Goal: Book appointment/travel/reservation

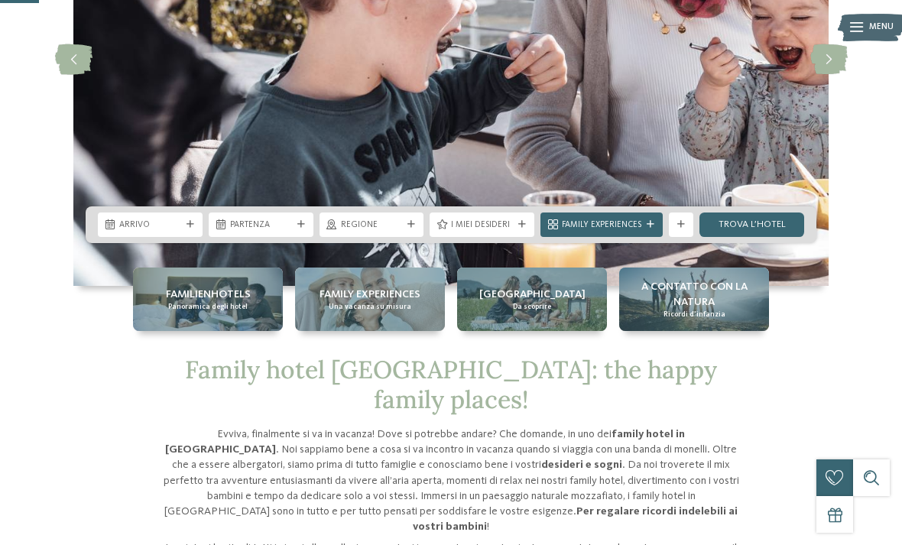
scroll to position [225, 0]
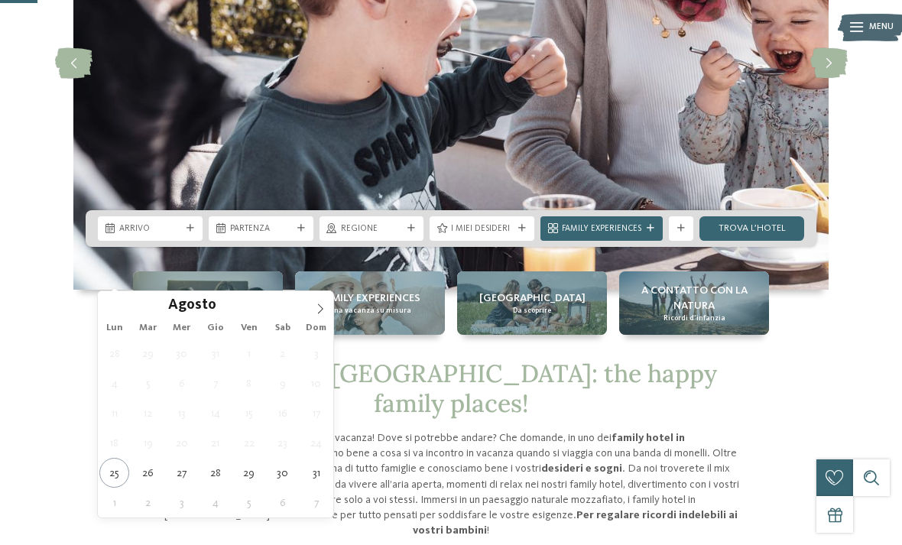
type div "27.08.2025"
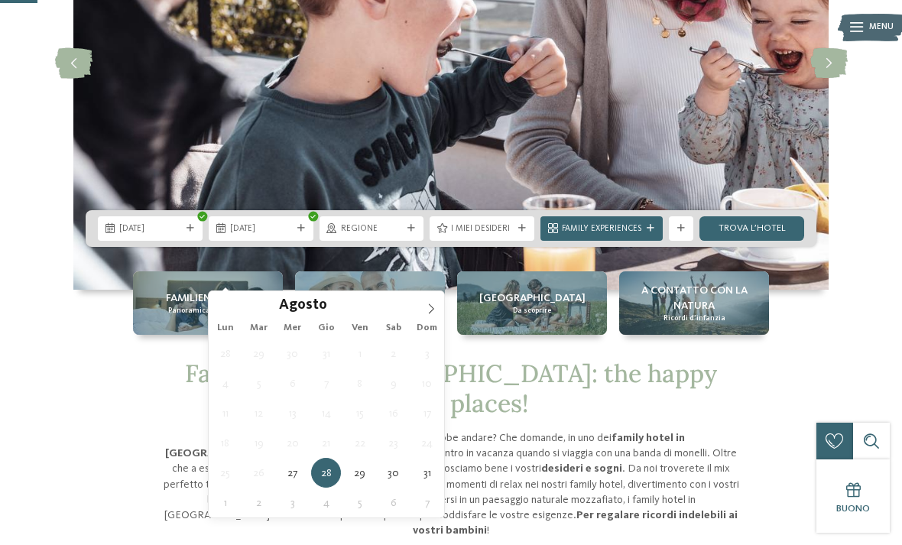
type div "30.08.2025"
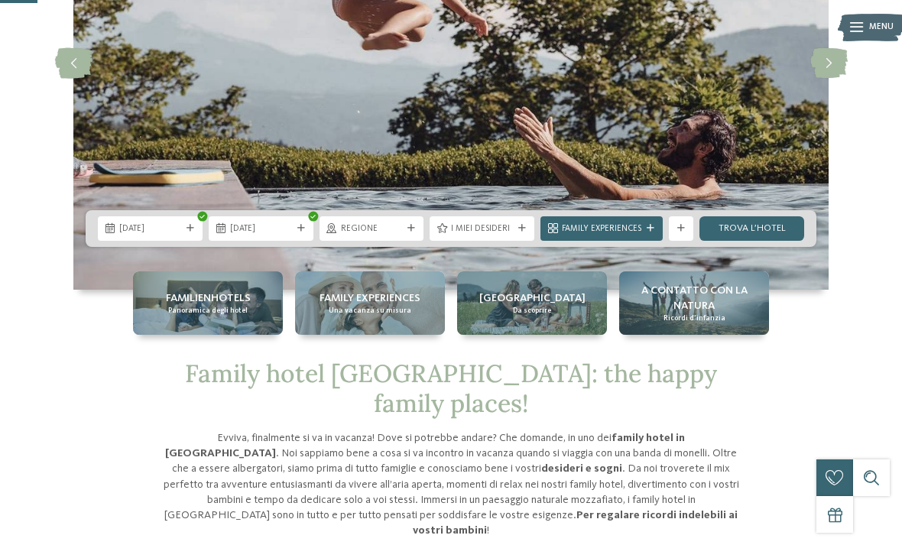
click at [398, 236] on span "Regione" at bounding box center [372, 229] width 62 height 12
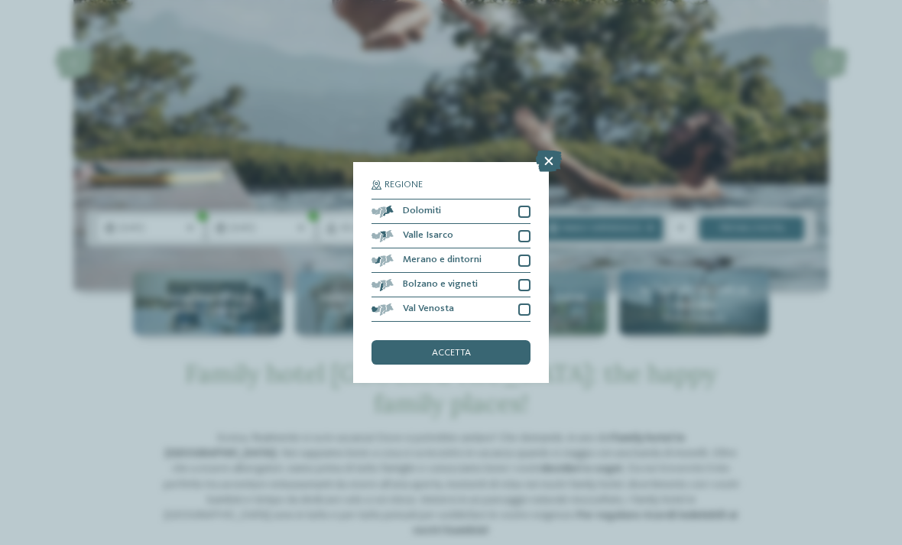
click at [525, 206] on div at bounding box center [524, 212] width 12 height 12
click at [525, 224] on div "Valle Isarco" at bounding box center [451, 236] width 159 height 24
click at [525, 255] on div at bounding box center [524, 261] width 12 height 12
click at [525, 279] on div at bounding box center [524, 285] width 12 height 12
click at [525, 297] on div "Val Venosta" at bounding box center [451, 309] width 159 height 24
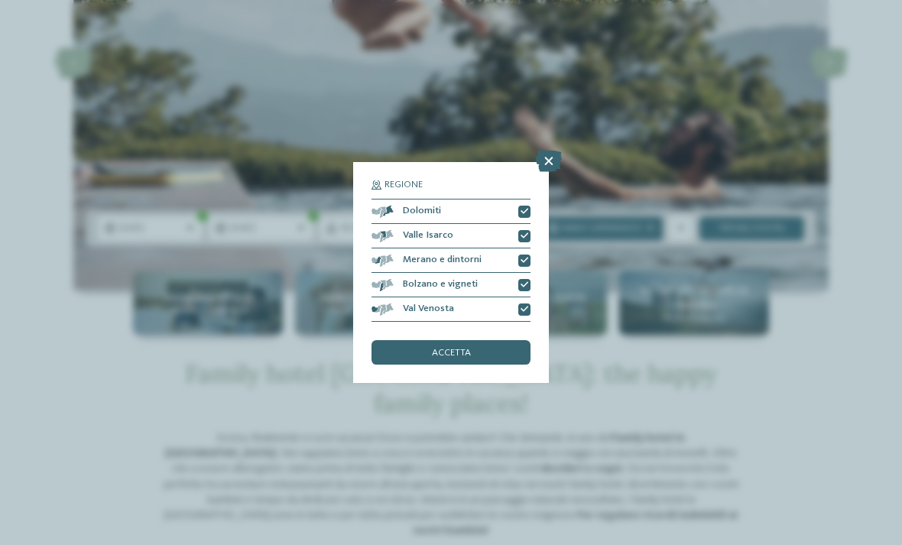
click at [502, 340] on div "accetta" at bounding box center [451, 352] width 159 height 24
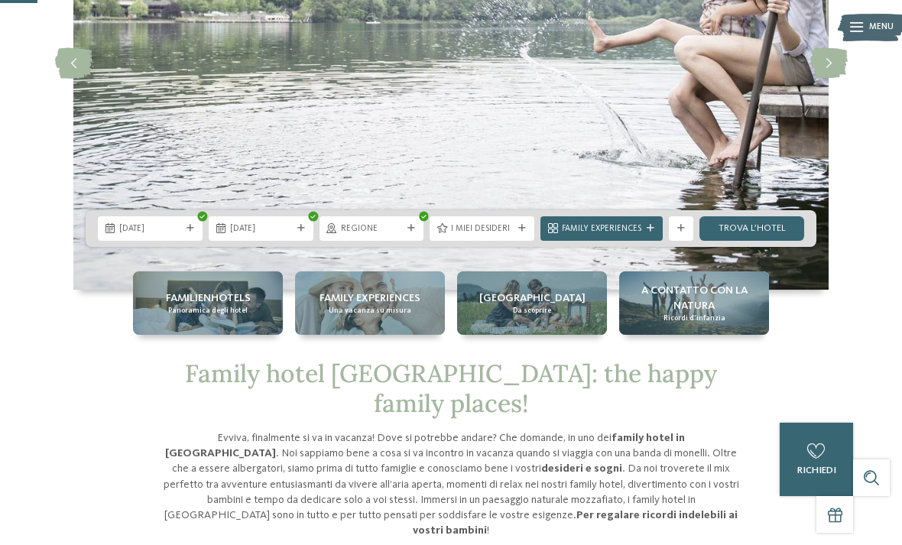
click at [505, 236] on span "I miei desideri" at bounding box center [482, 229] width 62 height 12
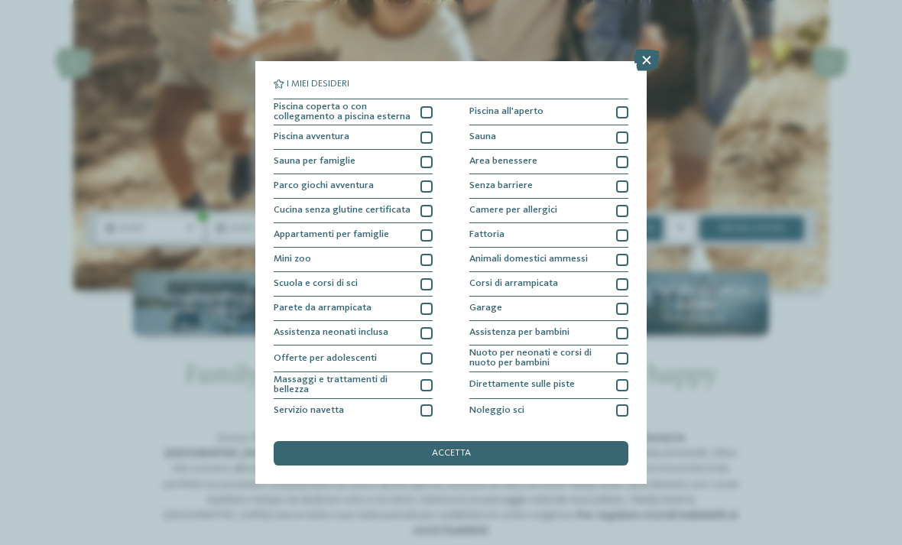
click at [422, 114] on div at bounding box center [427, 112] width 12 height 12
click at [626, 108] on div at bounding box center [622, 112] width 12 height 12
click at [622, 158] on div at bounding box center [622, 162] width 12 height 12
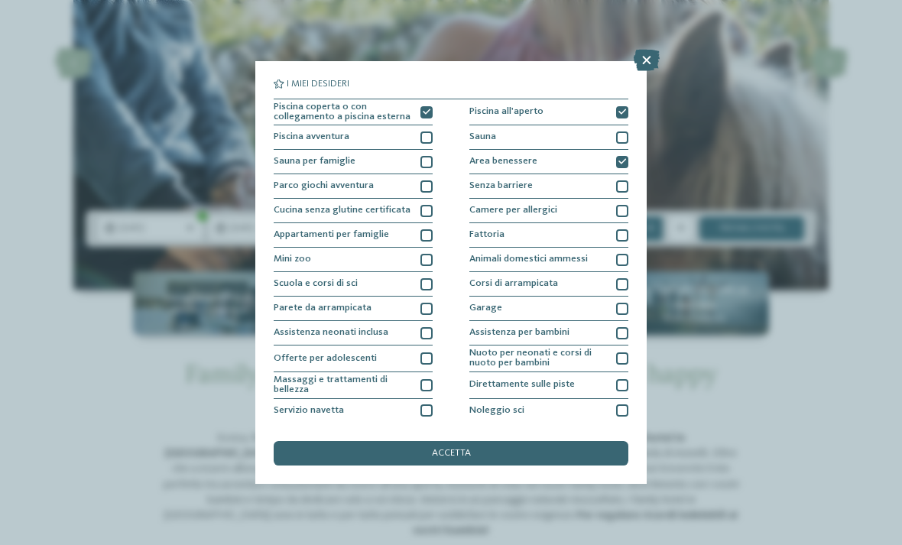
click at [626, 112] on icon at bounding box center [623, 113] width 8 height 8
click at [620, 168] on div "Area benessere" at bounding box center [549, 162] width 159 height 24
click at [424, 115] on div at bounding box center [427, 112] width 12 height 12
click at [488, 441] on div "accetta" at bounding box center [451, 453] width 355 height 24
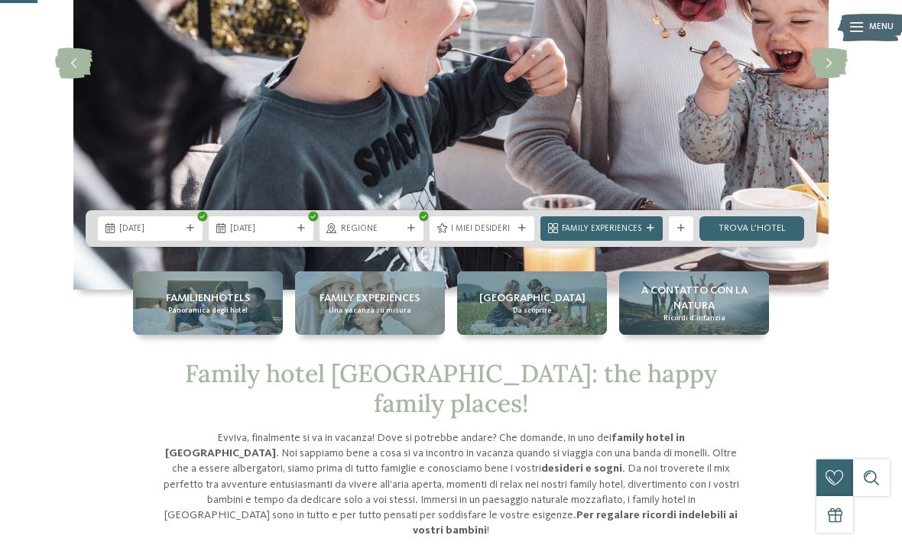
click at [760, 241] on link "trova l’hotel" at bounding box center [752, 228] width 105 height 24
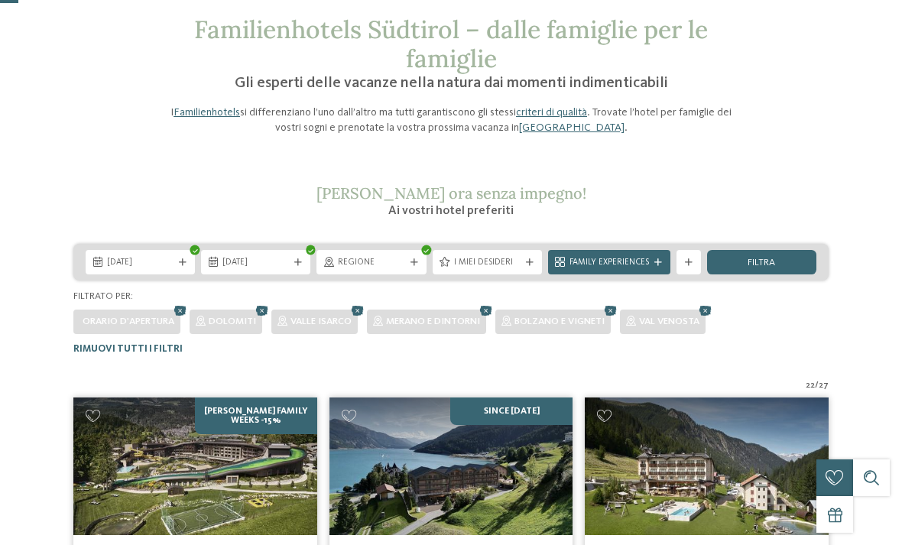
scroll to position [72, 0]
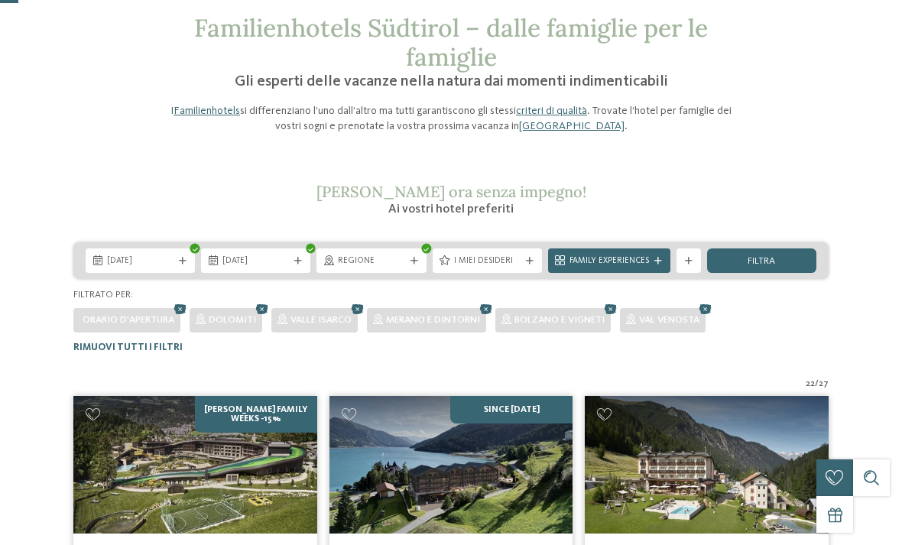
click at [660, 268] on div "Family Experiences" at bounding box center [609, 261] width 122 height 24
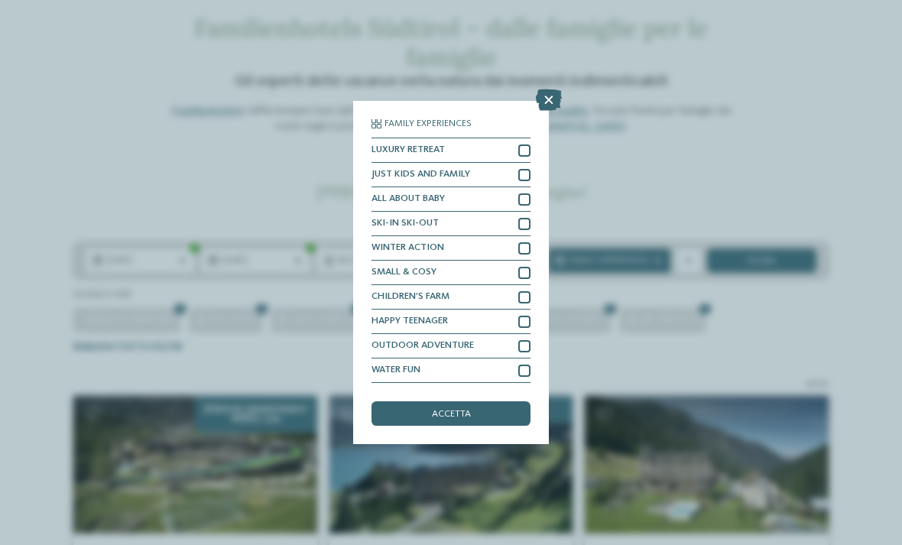
click at [549, 89] on icon at bounding box center [549, 99] width 26 height 21
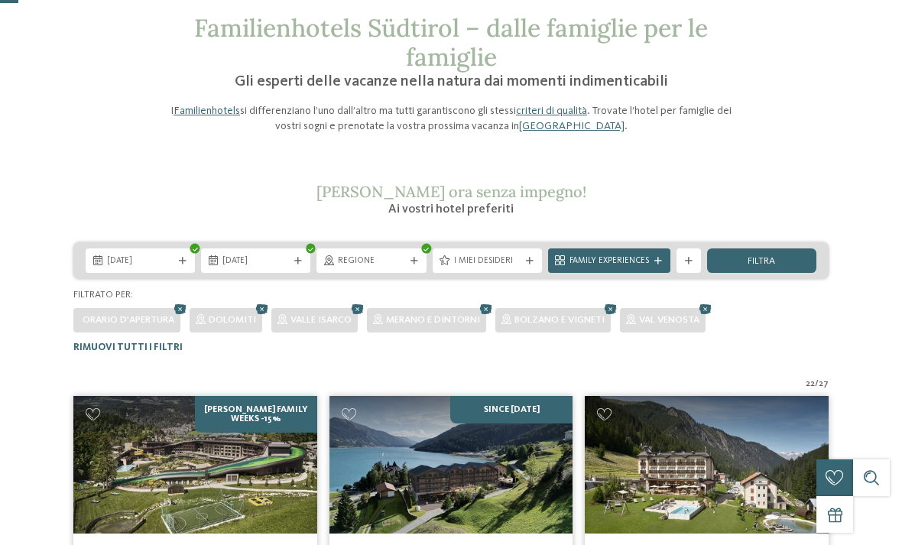
click at [690, 266] on div "mostra altri filtri" at bounding box center [689, 261] width 24 height 24
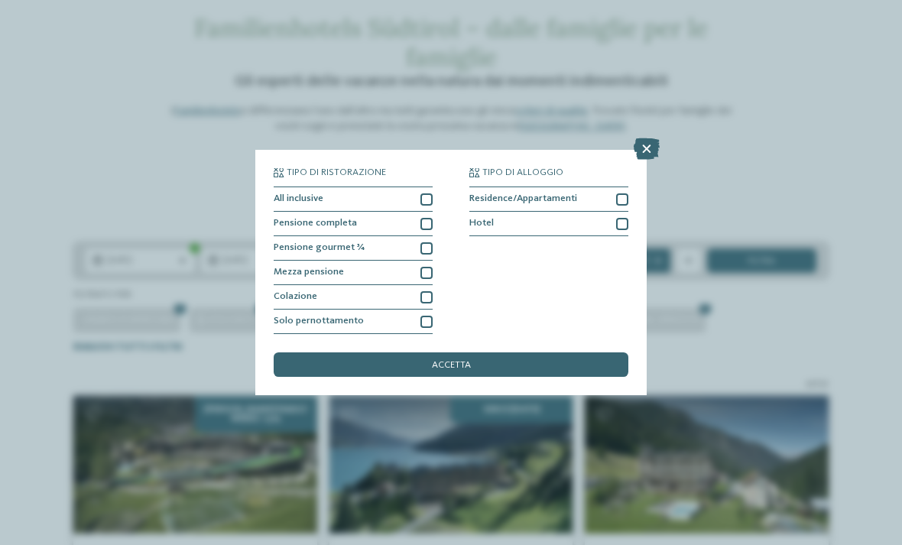
click at [427, 267] on div at bounding box center [427, 273] width 12 height 12
click at [431, 193] on div at bounding box center [427, 199] width 12 height 12
click at [425, 218] on div at bounding box center [427, 224] width 12 height 12
click at [421, 242] on div at bounding box center [427, 248] width 12 height 12
click at [524, 353] on div "accetta" at bounding box center [451, 365] width 355 height 24
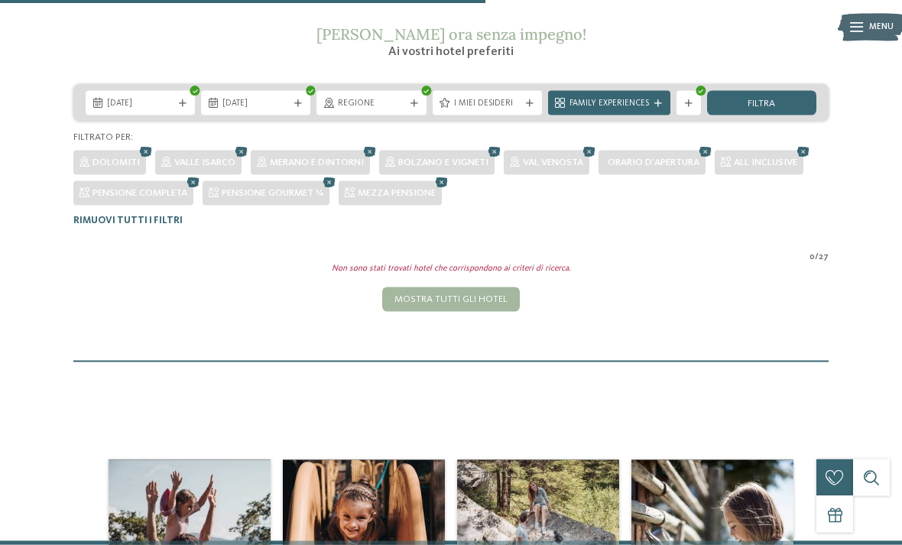
scroll to position [219, 0]
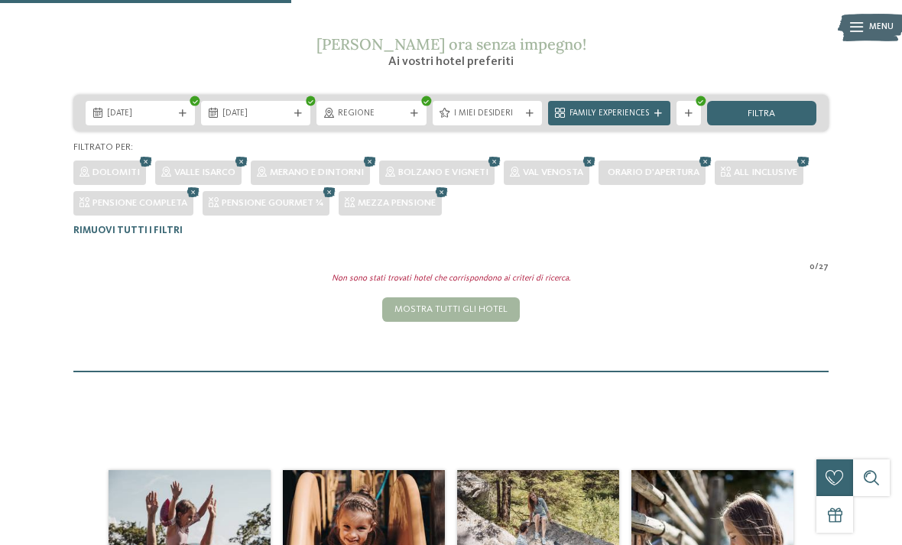
click at [694, 120] on div "mostra altri filtri" at bounding box center [689, 113] width 24 height 24
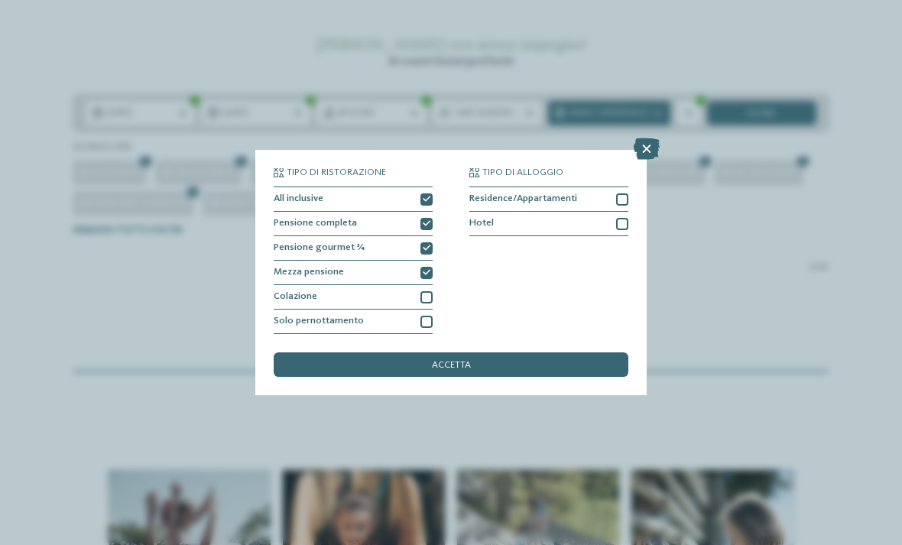
click at [423, 187] on div "All inclusive" at bounding box center [353, 199] width 159 height 24
click at [431, 218] on div at bounding box center [427, 224] width 12 height 12
click at [429, 261] on div "Mezza pensione" at bounding box center [353, 273] width 159 height 24
click at [421, 236] on div "Pensione gourmet ¾" at bounding box center [353, 248] width 159 height 24
click at [645, 138] on icon at bounding box center [647, 148] width 26 height 21
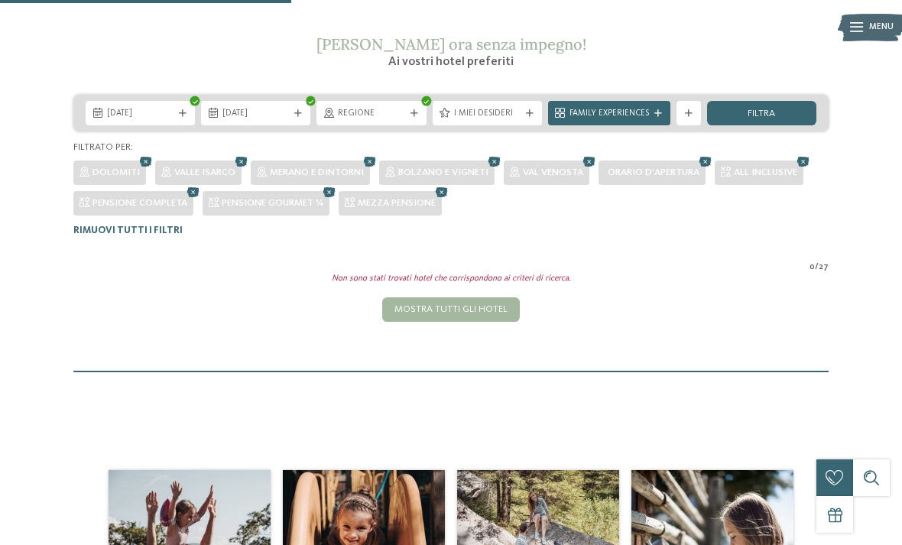
click at [763, 112] on span "filtra" at bounding box center [762, 114] width 28 height 10
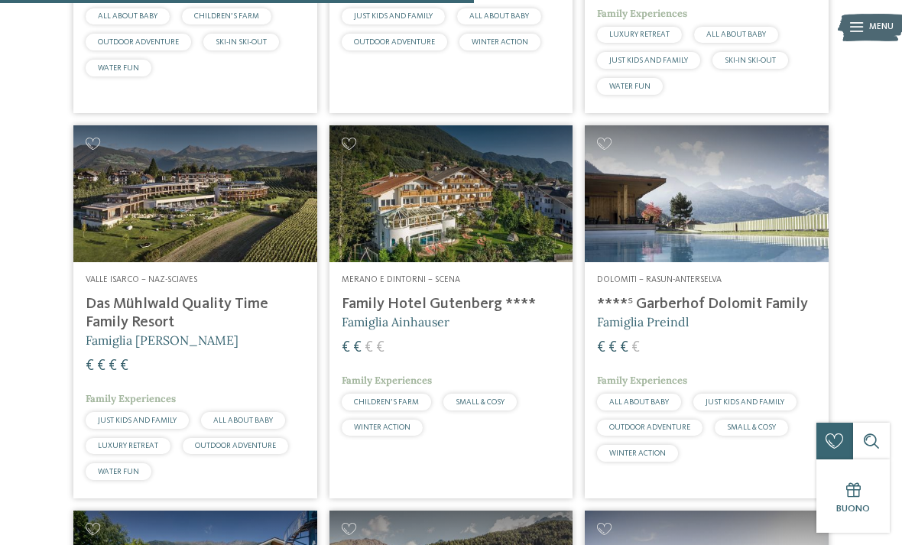
scroll to position [1870, 0]
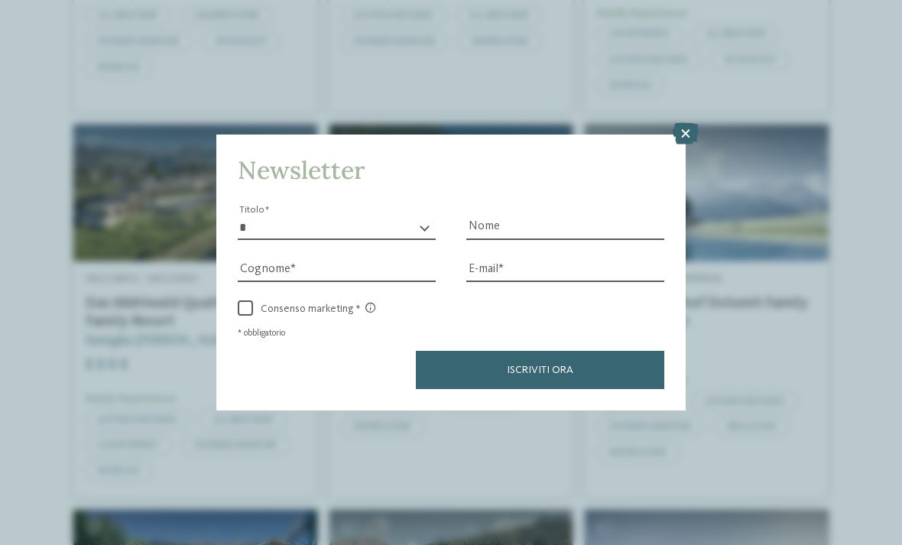
click at [681, 123] on icon at bounding box center [686, 133] width 26 height 21
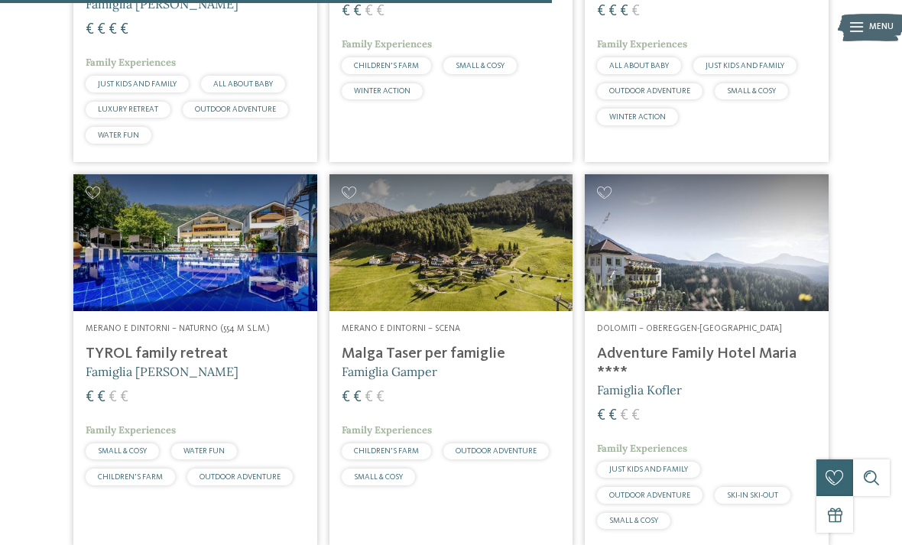
scroll to position [2173, 0]
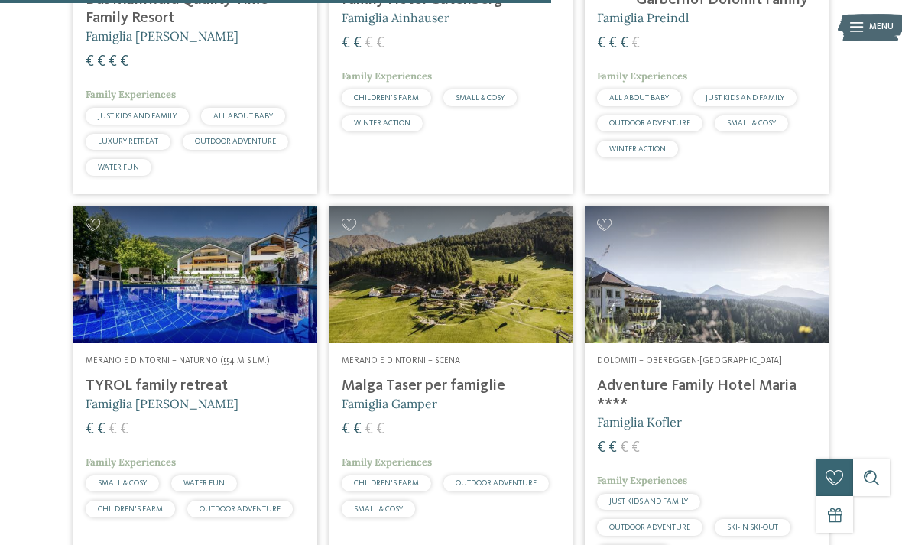
click at [189, 377] on h4 "TYROL family retreat" at bounding box center [195, 386] width 219 height 18
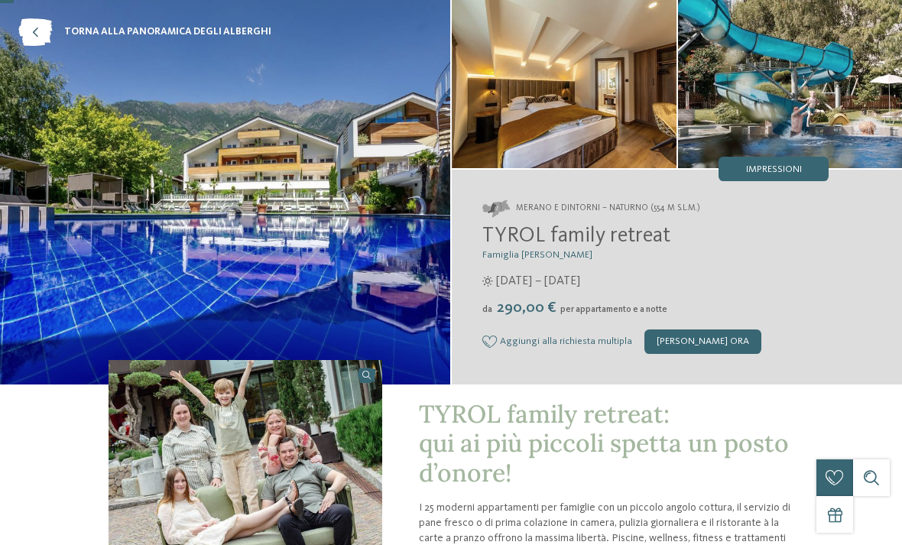
scroll to position [59, 0]
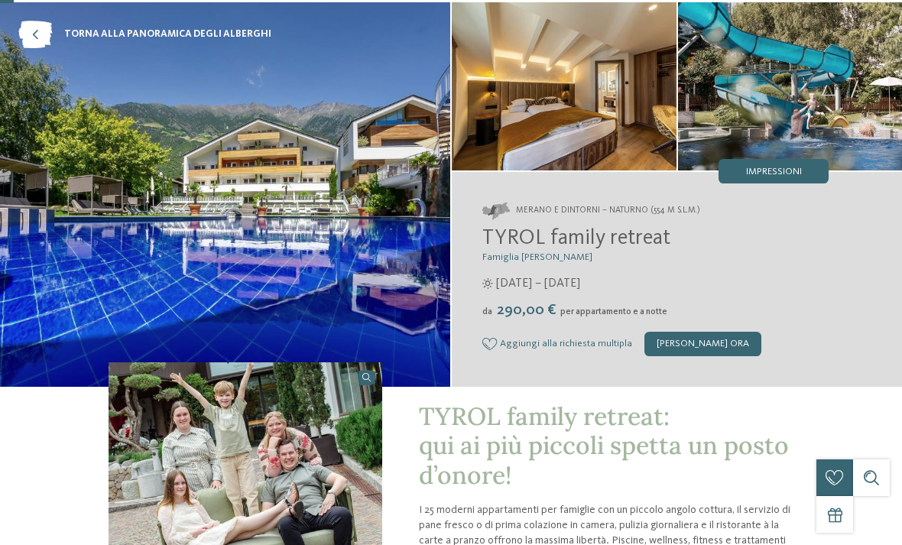
click at [697, 344] on div "[PERSON_NAME] ora" at bounding box center [703, 344] width 117 height 24
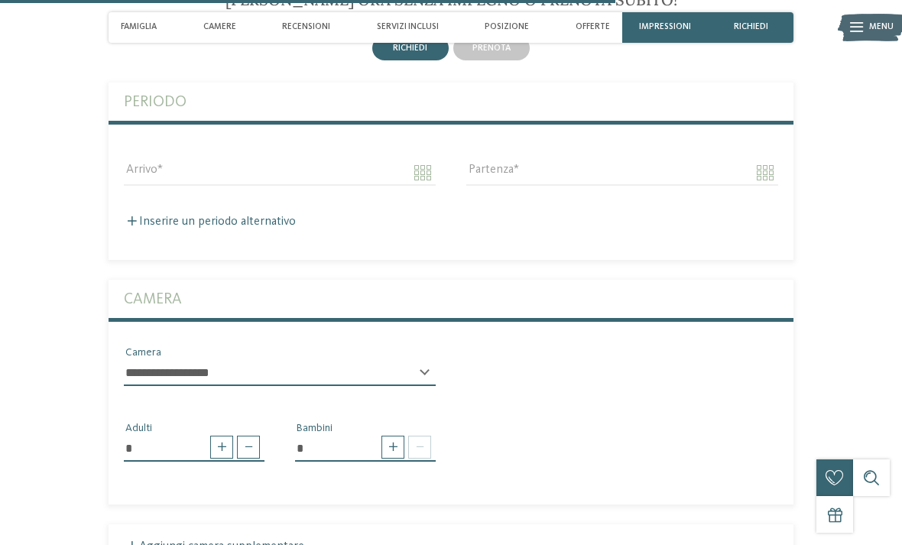
scroll to position [2602, 0]
click at [346, 158] on input "Arrivo" at bounding box center [280, 171] width 312 height 26
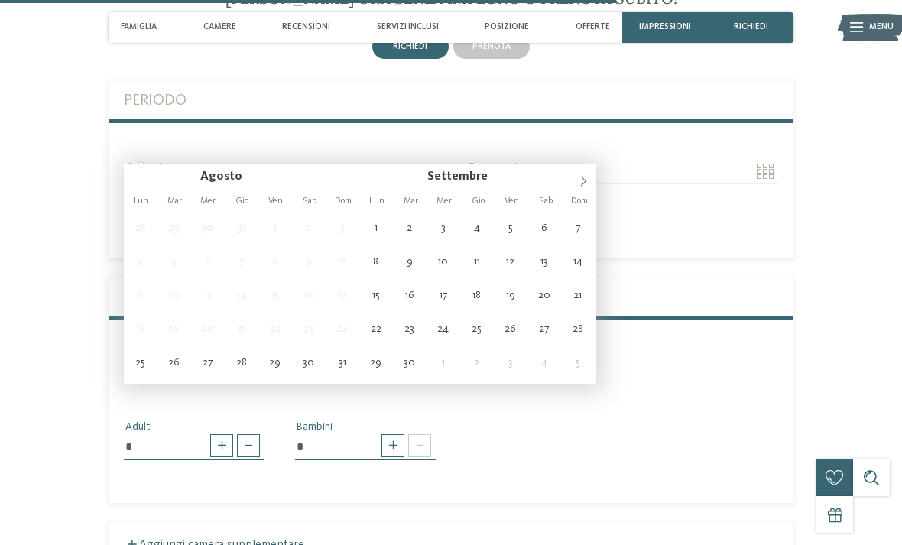
type input "**********"
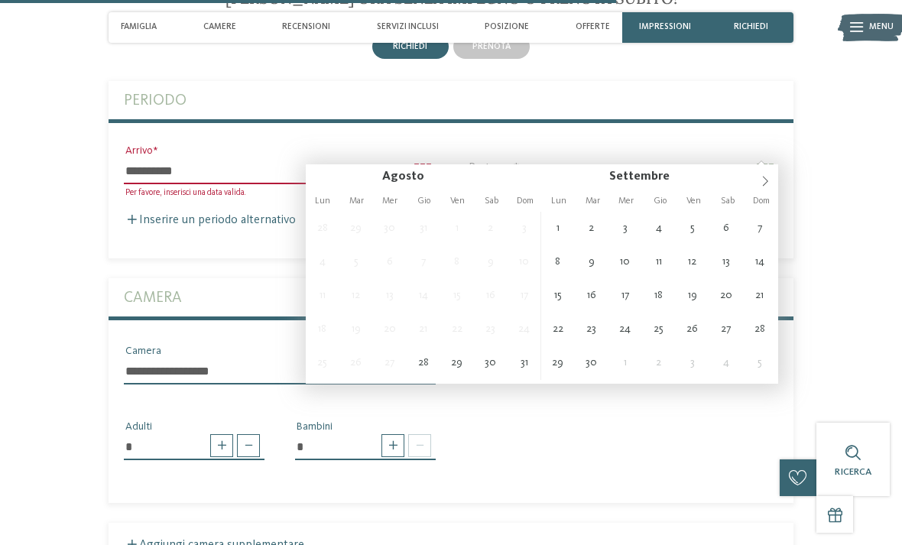
type input "**********"
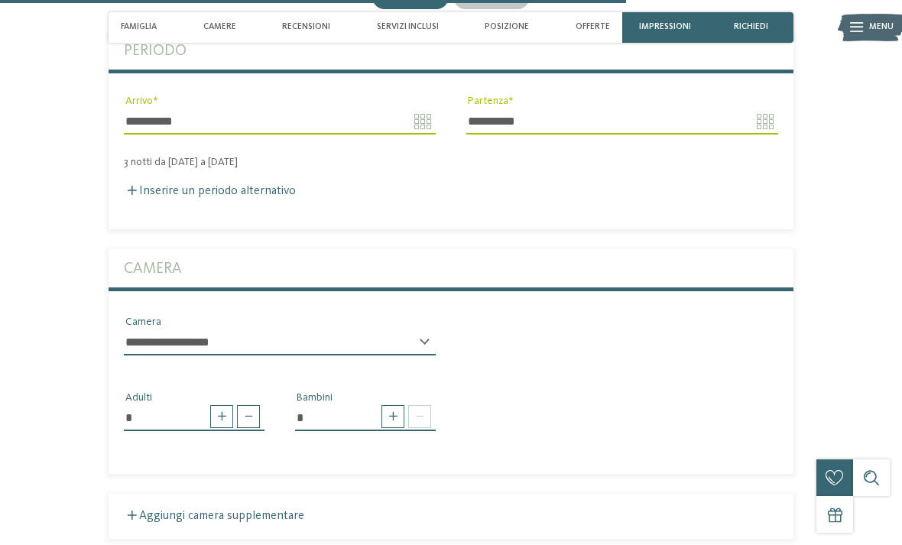
scroll to position [2660, 0]
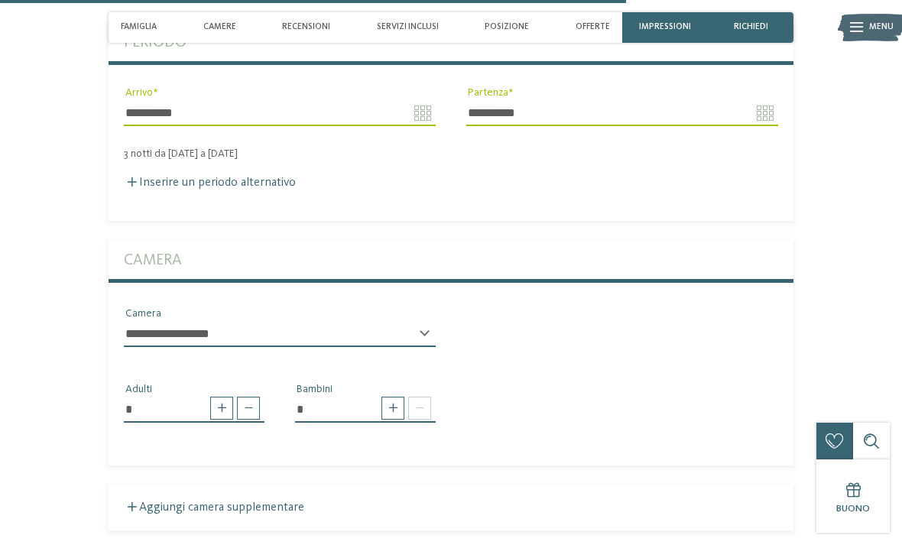
click at [132, 177] on span at bounding box center [132, 181] width 9 height 9
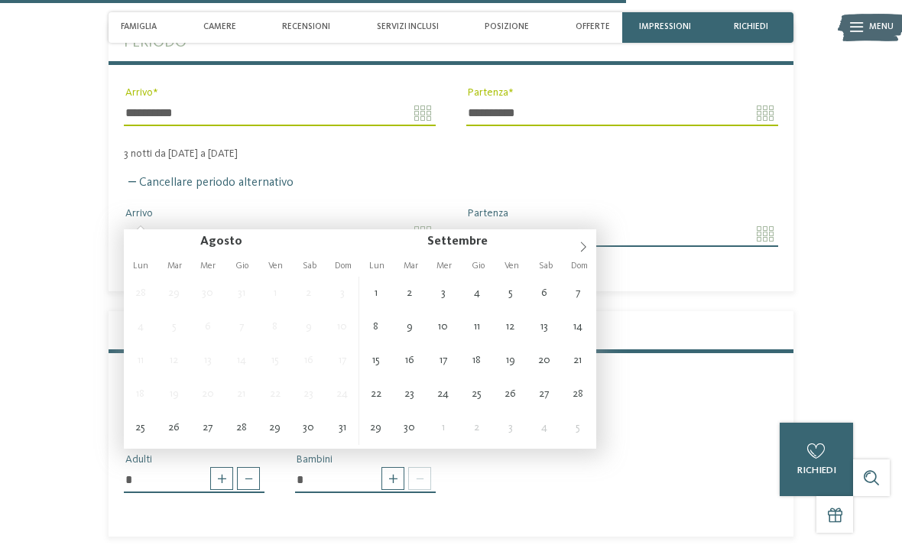
click at [535, 221] on input "Partenza" at bounding box center [622, 234] width 312 height 26
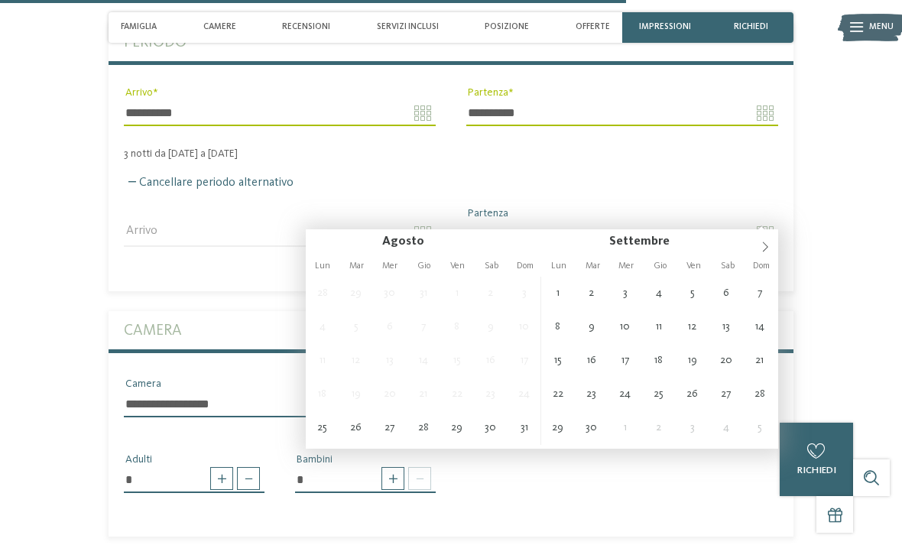
type input "**********"
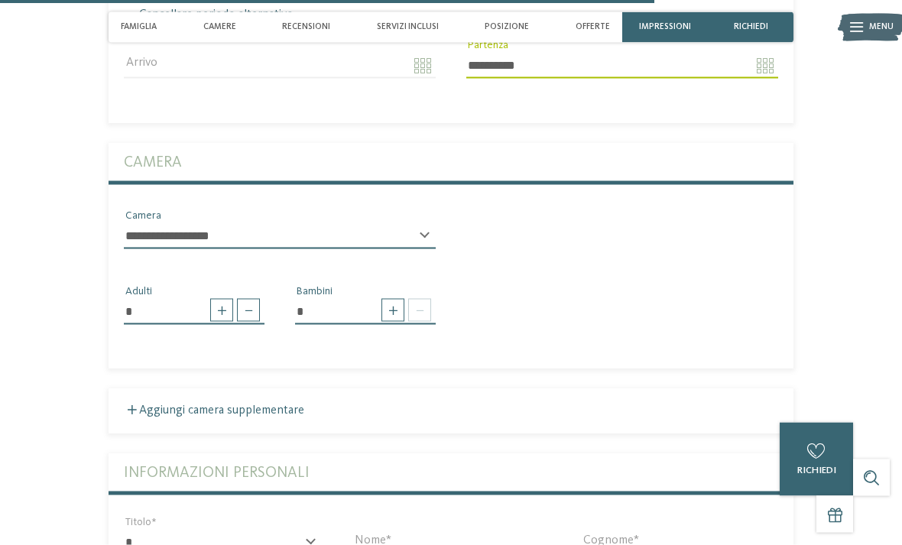
scroll to position [2831, 0]
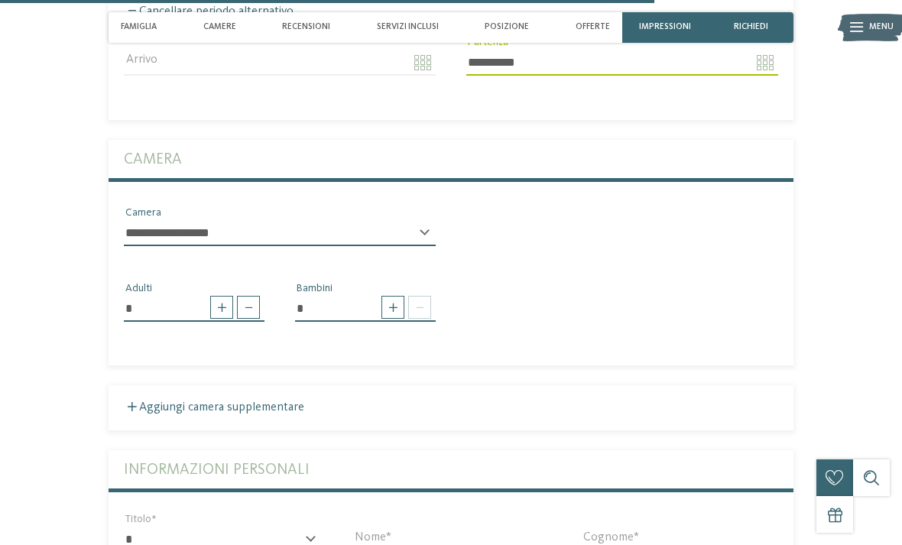
click at [400, 296] on span at bounding box center [393, 307] width 23 height 23
type input "*"
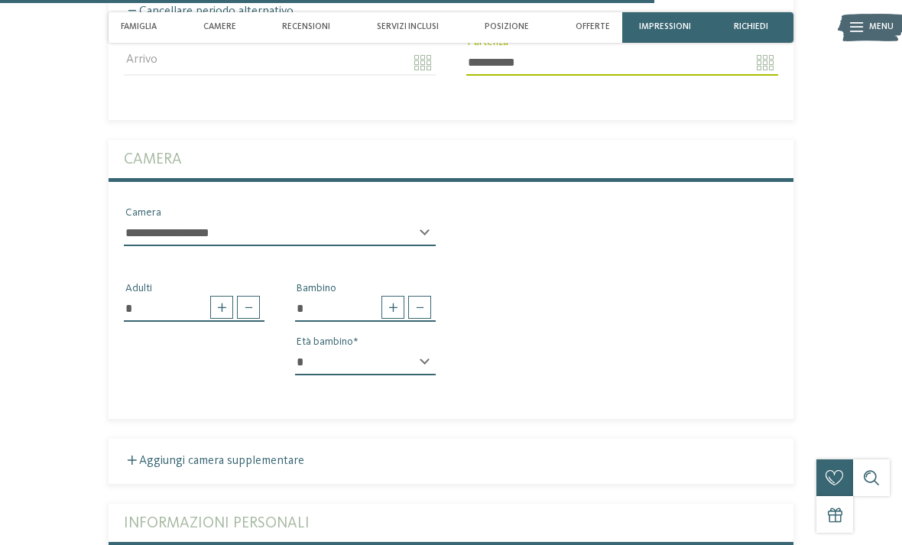
click at [379, 349] on select "* * * * * * * * * * * ** ** ** ** ** ** ** **" at bounding box center [365, 362] width 141 height 26
select select "*"
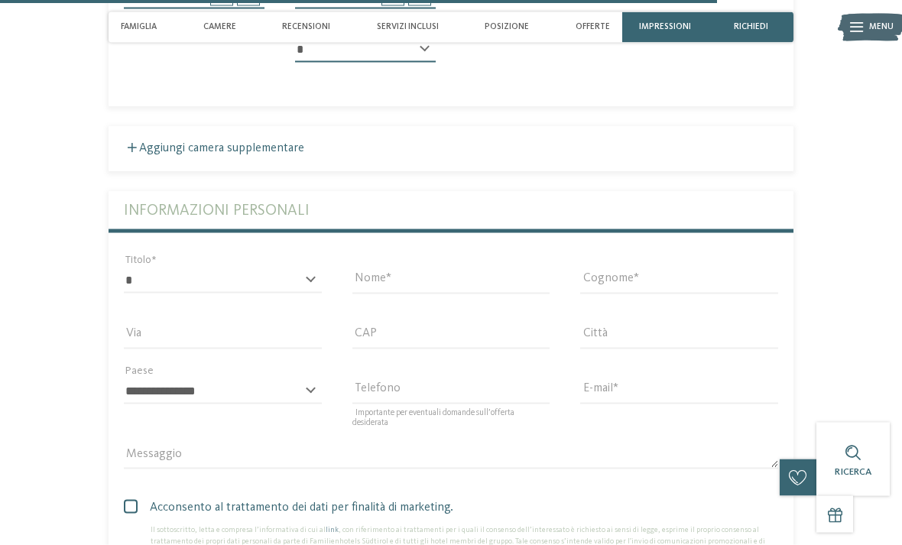
scroll to position [3145, 0]
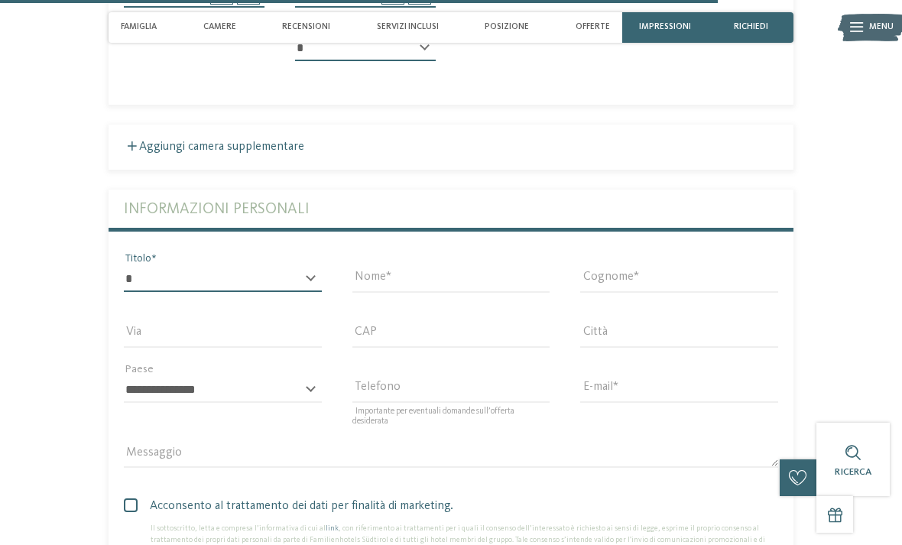
click at [303, 266] on select "* ****** ******* ******** ******" at bounding box center [223, 279] width 198 height 26
select select "*"
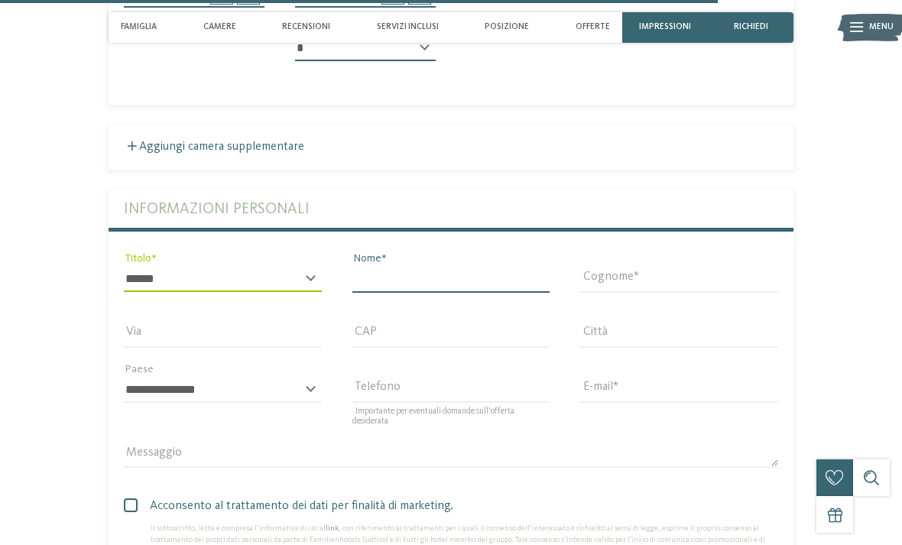
click at [468, 270] on input "Nome" at bounding box center [452, 279] width 198 height 26
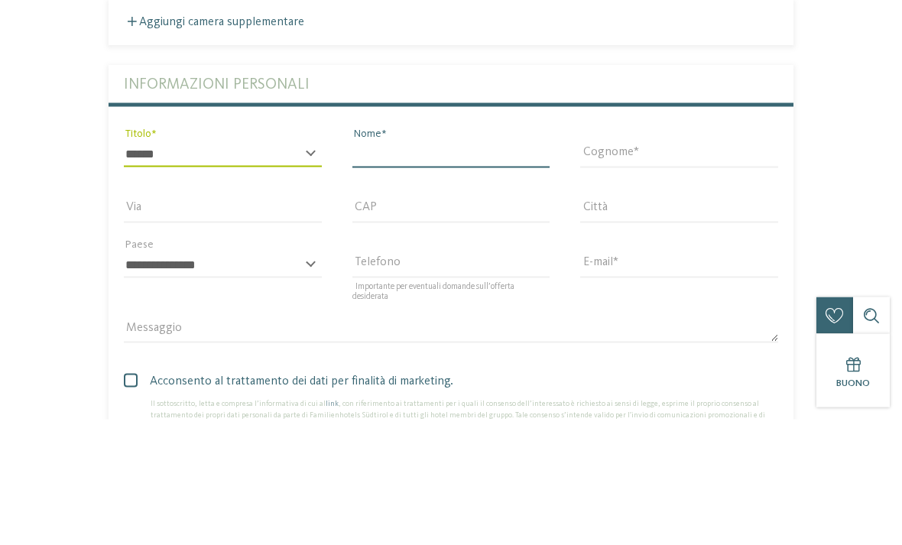
type input "*****"
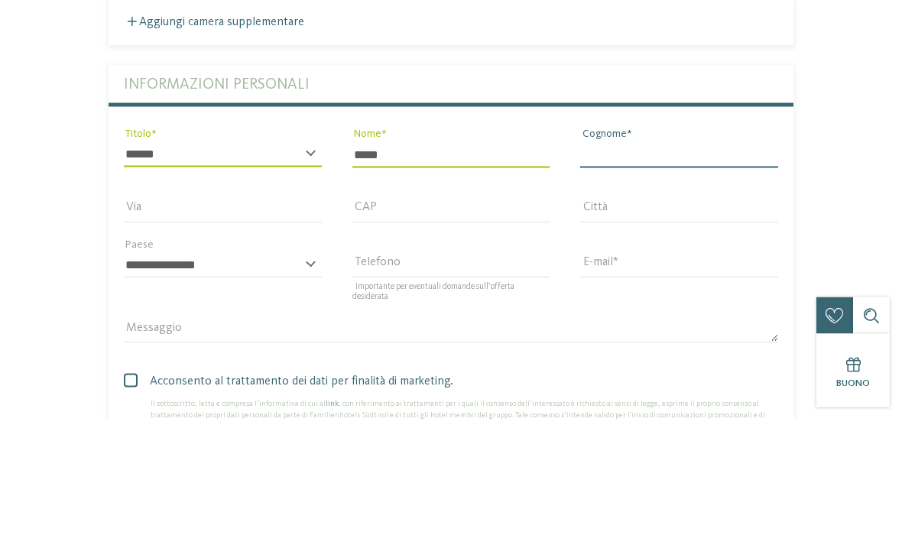
type input "**********"
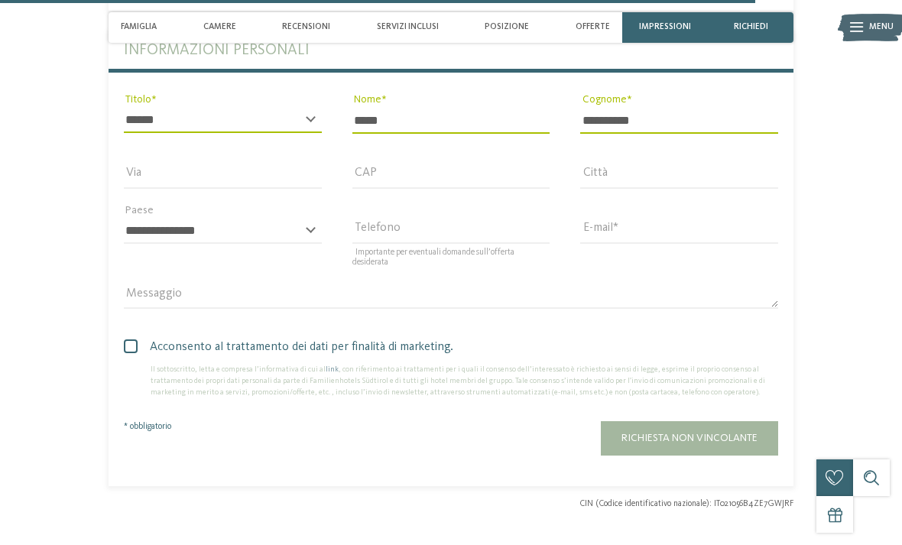
scroll to position [3299, 0]
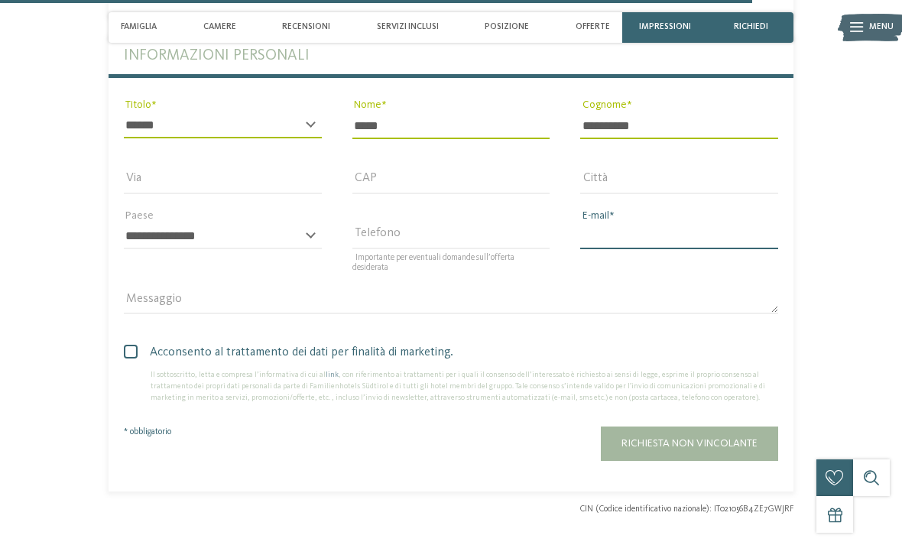
click at [649, 223] on input "E-mail" at bounding box center [679, 236] width 198 height 26
type input "**********"
click at [130, 345] on span at bounding box center [131, 352] width 14 height 14
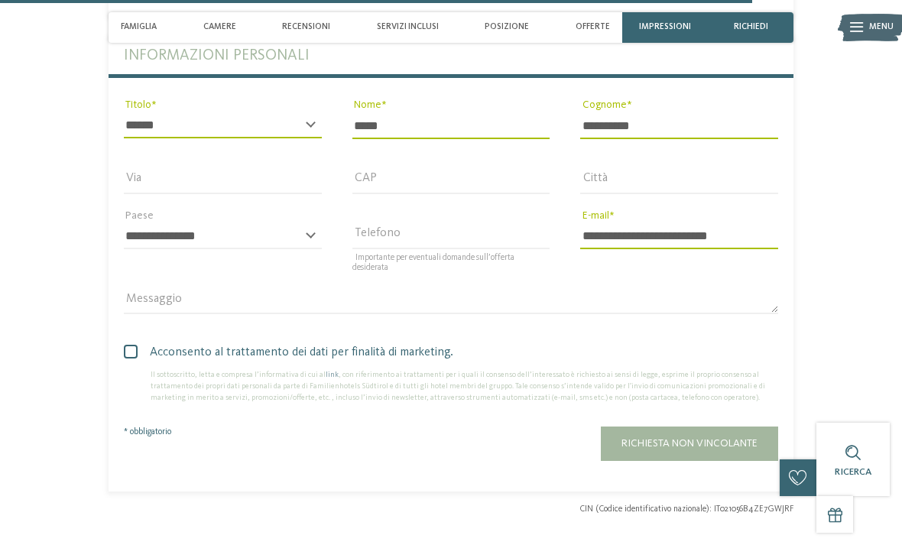
click at [137, 345] on span at bounding box center [131, 352] width 14 height 14
click at [698, 437] on button "Richiesta non vincolante" at bounding box center [689, 444] width 177 height 34
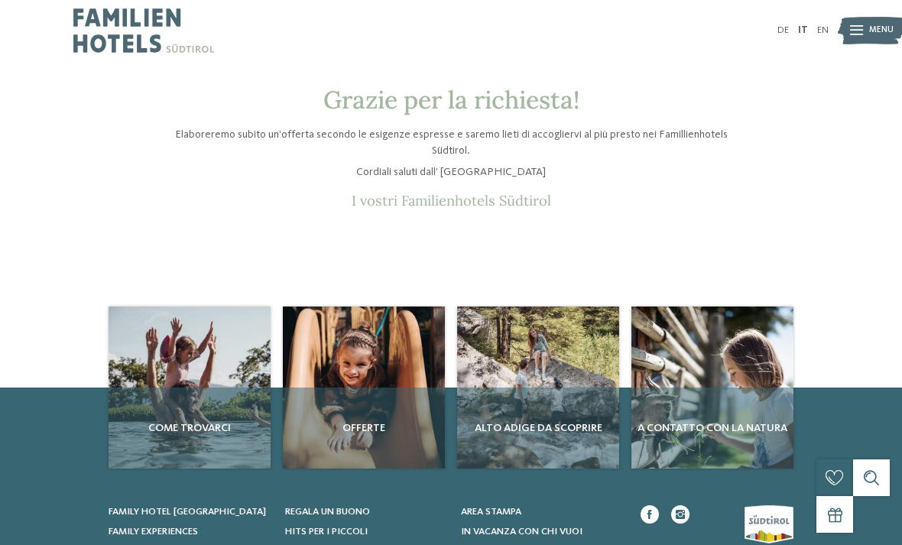
click at [541, 106] on span "Grazie per la richiesta!" at bounding box center [451, 99] width 256 height 31
click at [483, 199] on p "I vostri Familienhotels Südtirol" at bounding box center [451, 200] width 581 height 17
click at [132, 47] on img at bounding box center [143, 30] width 141 height 61
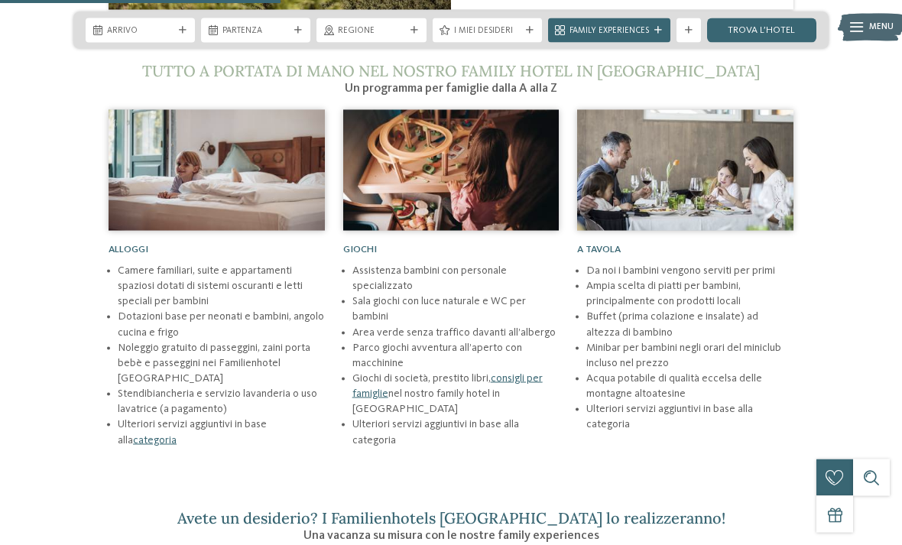
scroll to position [1581, 0]
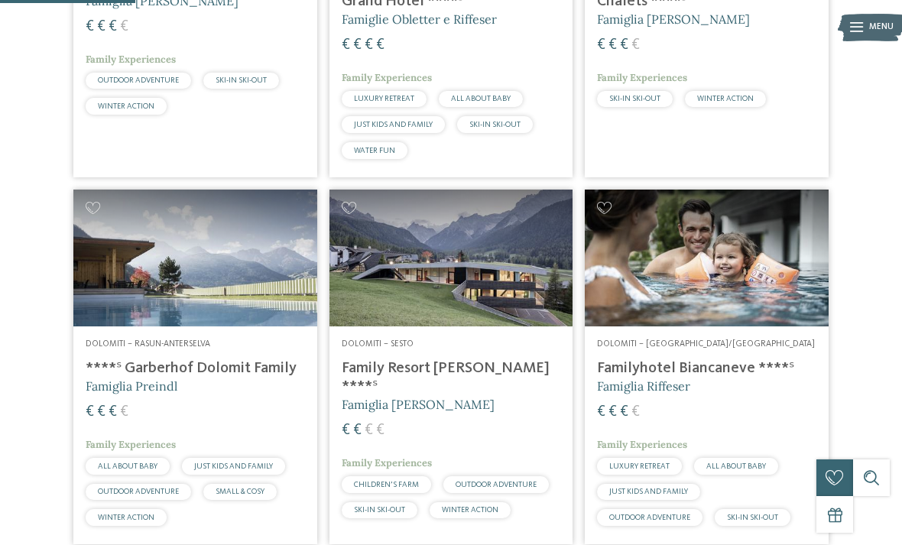
scroll to position [591, 0]
click at [756, 271] on img at bounding box center [707, 257] width 244 height 137
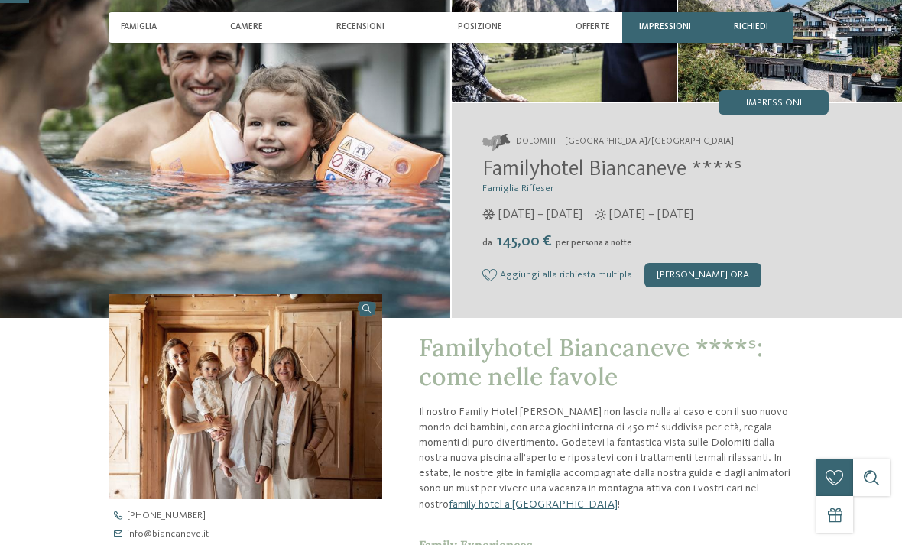
scroll to position [130, 0]
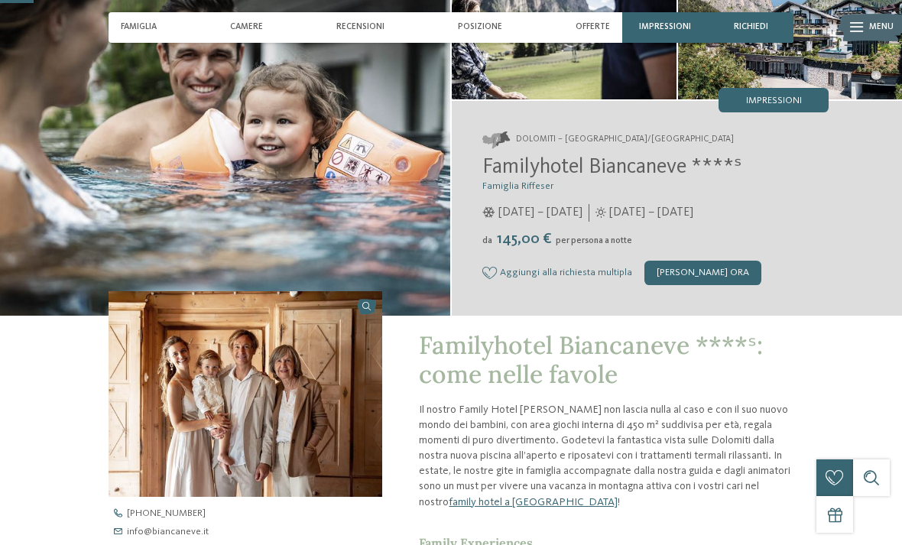
click at [716, 273] on div "[PERSON_NAME] ora" at bounding box center [703, 273] width 117 height 24
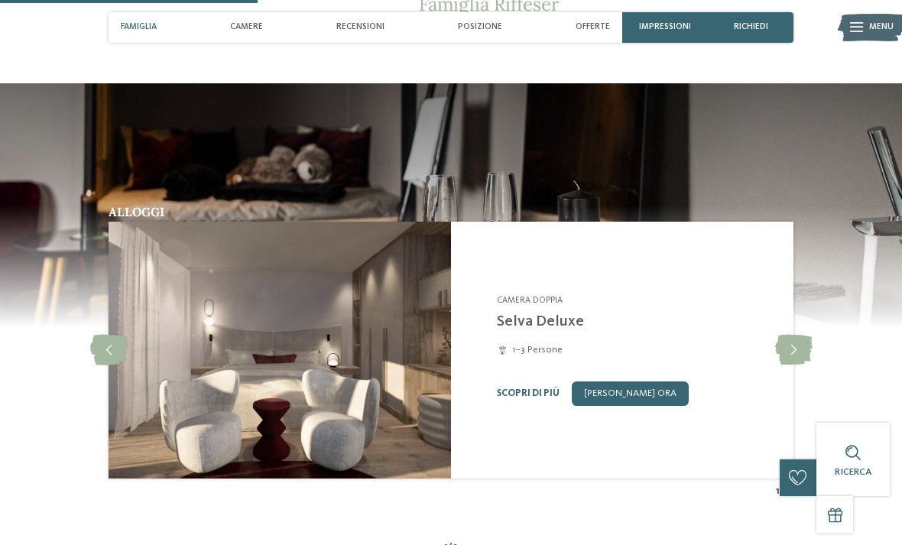
scroll to position [998, 0]
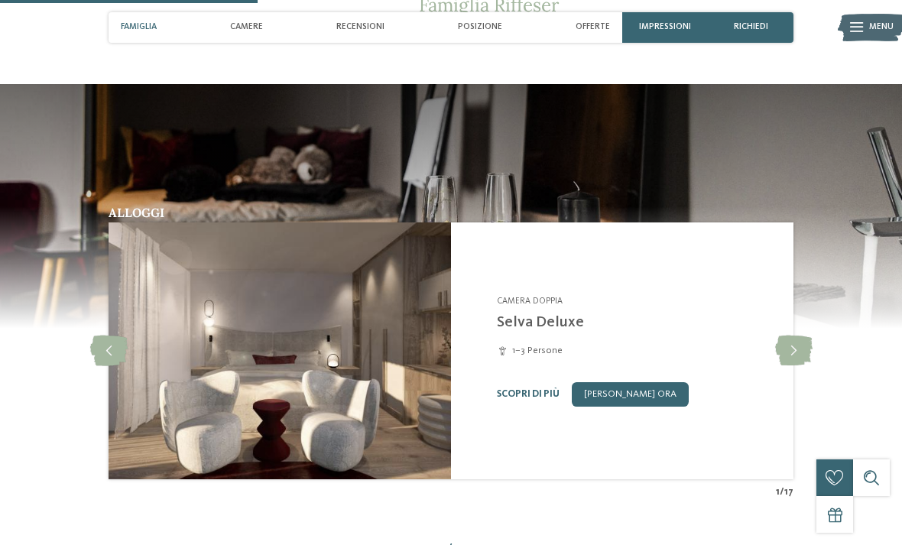
click at [764, 351] on div "1–3 Persone" at bounding box center [637, 351] width 281 height 14
click at [783, 342] on icon at bounding box center [793, 351] width 37 height 31
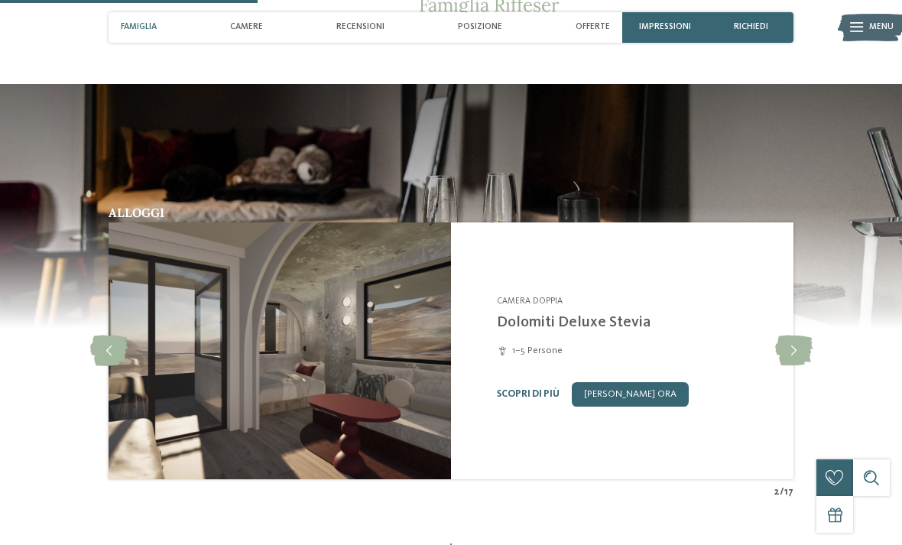
click at [778, 350] on icon at bounding box center [793, 351] width 37 height 31
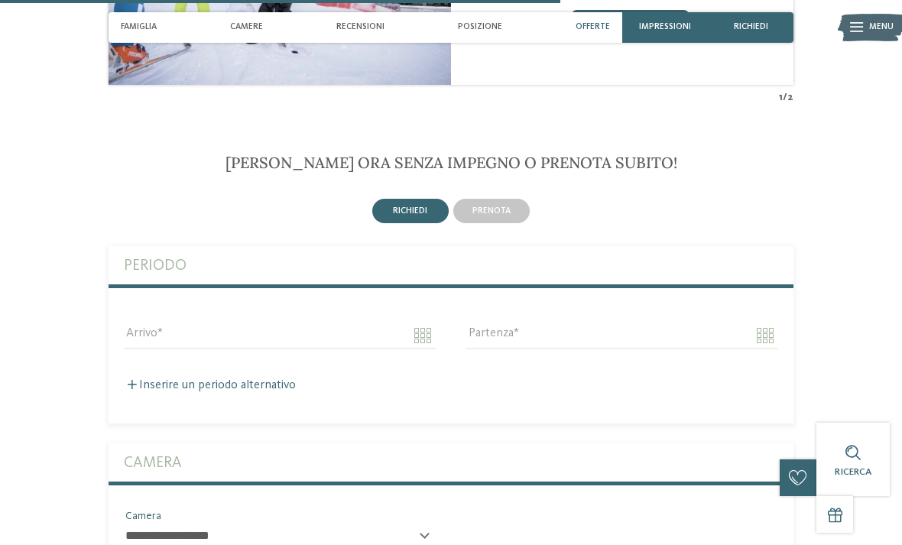
scroll to position [2144, 0]
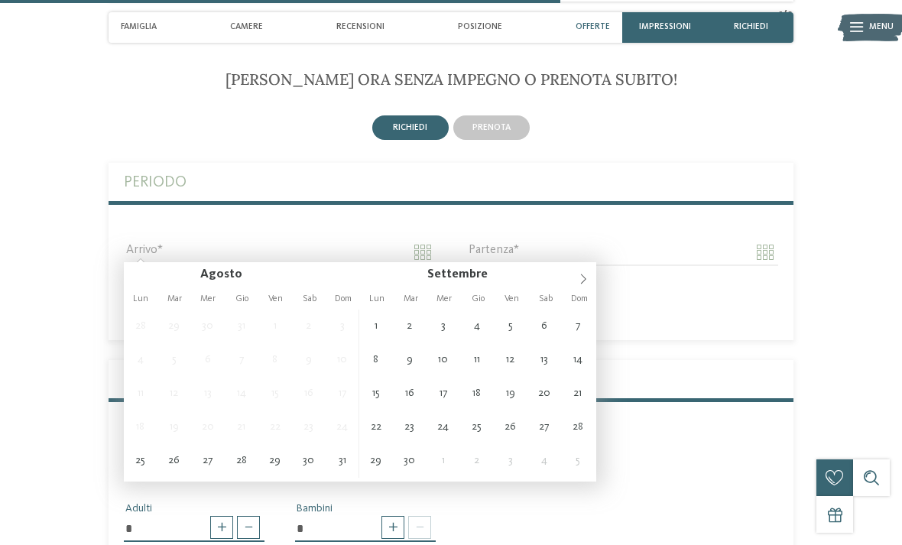
type input "**********"
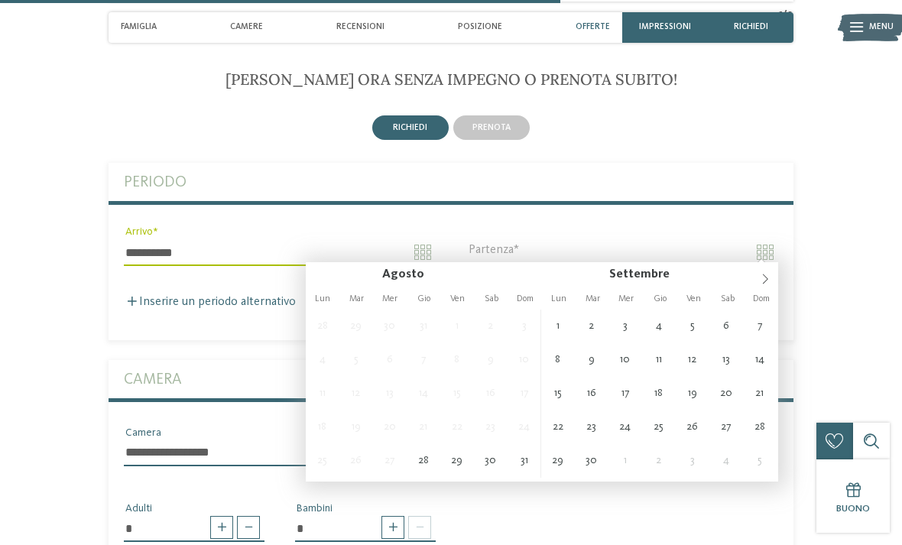
type input "**********"
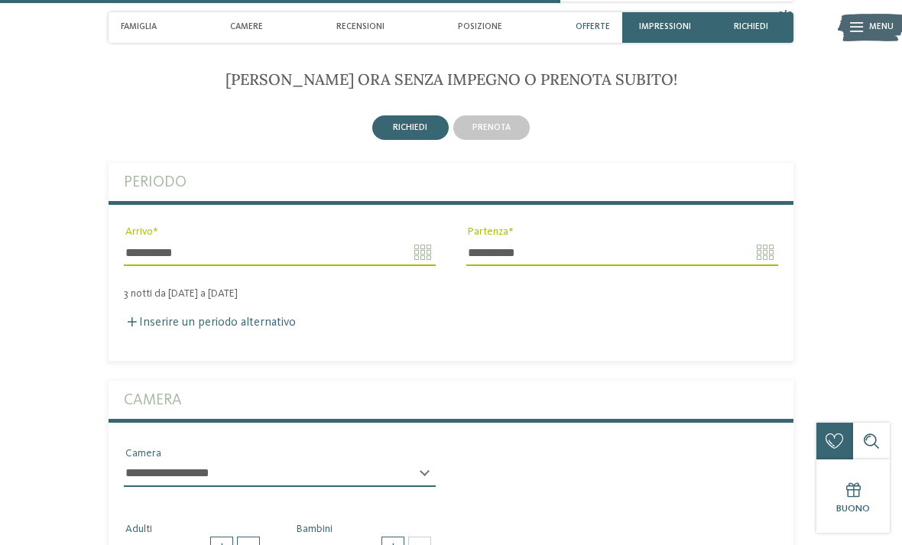
click at [131, 317] on span at bounding box center [132, 321] width 9 height 9
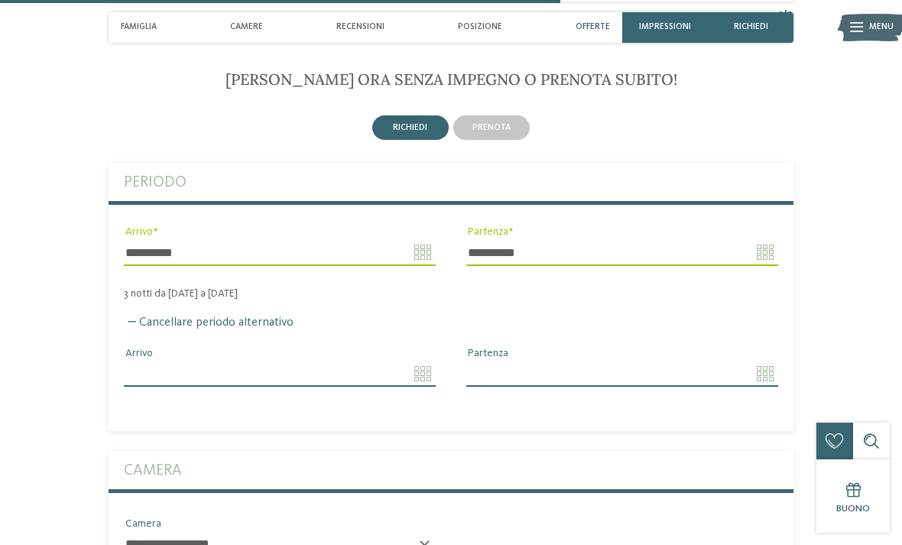
click at [352, 372] on input "Arrivo" at bounding box center [280, 374] width 312 height 26
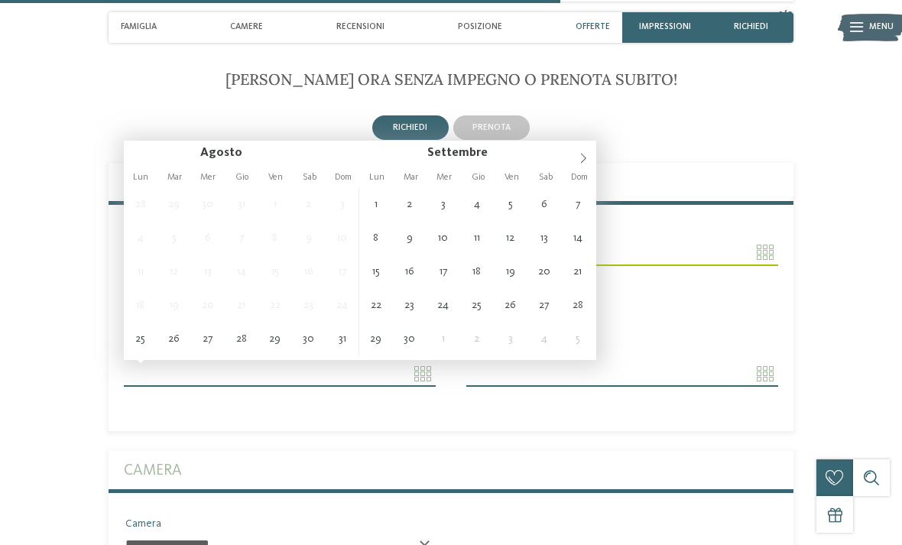
type input "**********"
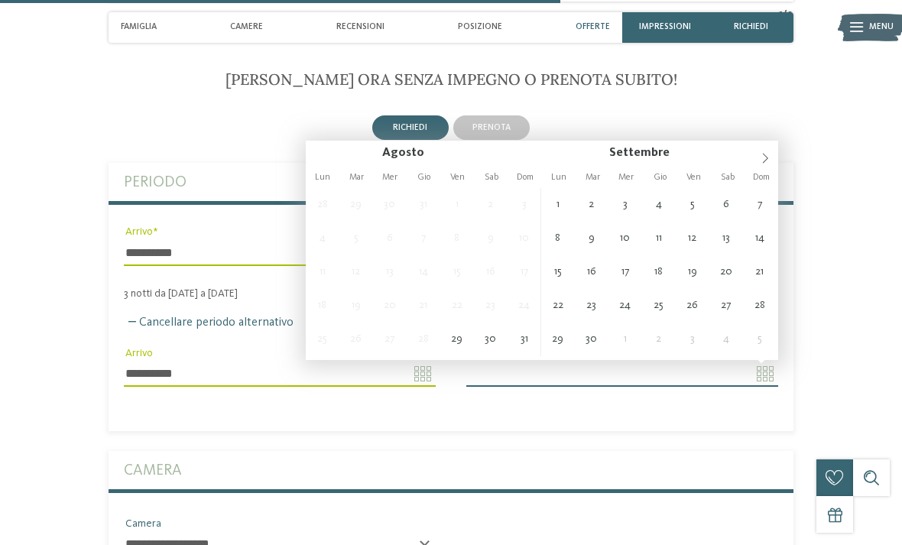
type input "**********"
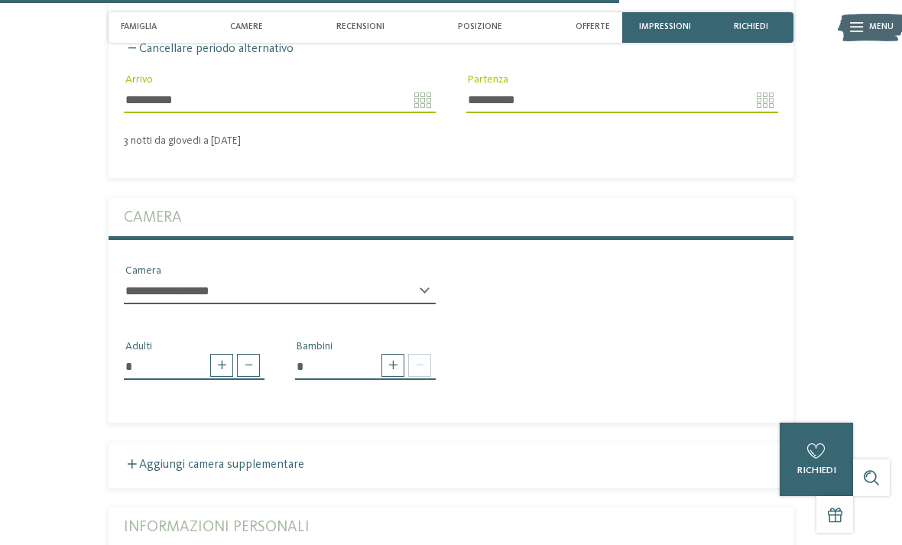
scroll to position [2448, 0]
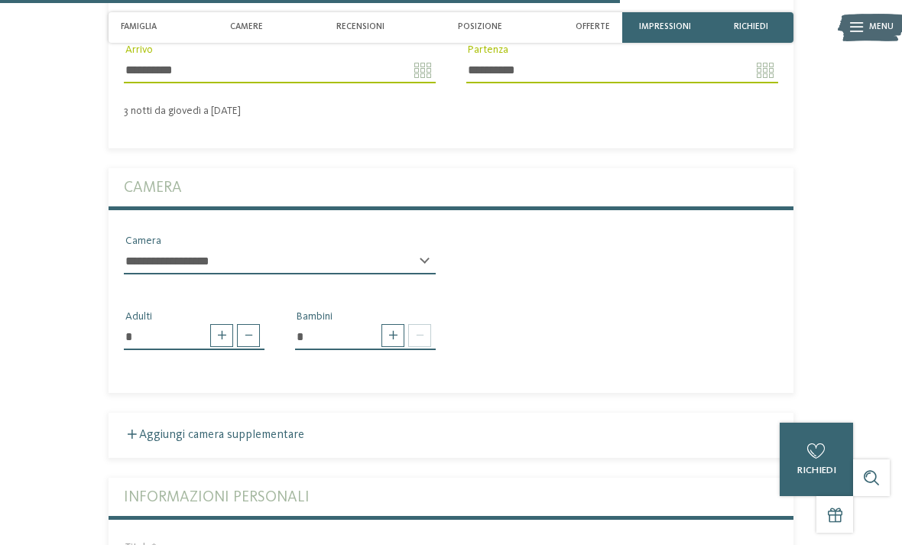
click at [398, 333] on span at bounding box center [393, 335] width 23 height 23
type input "*"
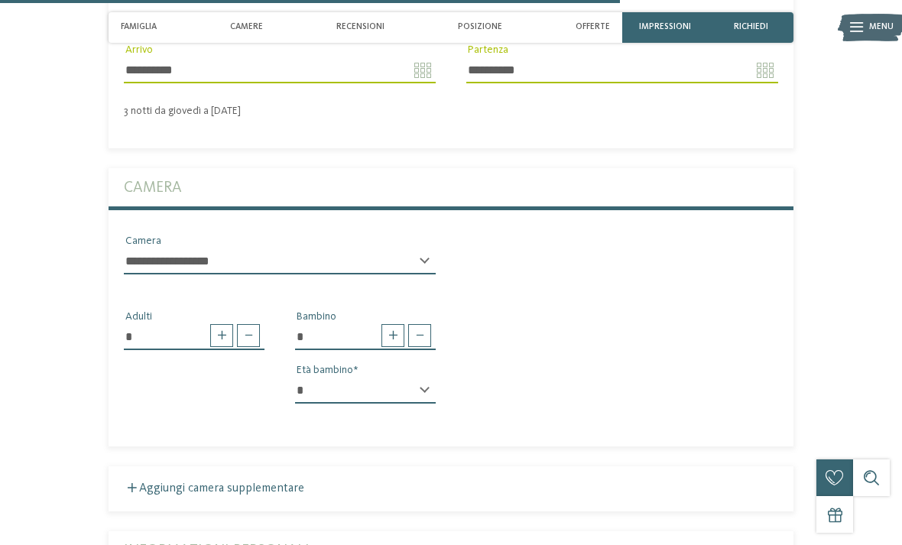
click at [382, 398] on select "* * * * * * * * * * * ** ** ** ** ** ** ** **" at bounding box center [365, 391] width 141 height 26
select select "*"
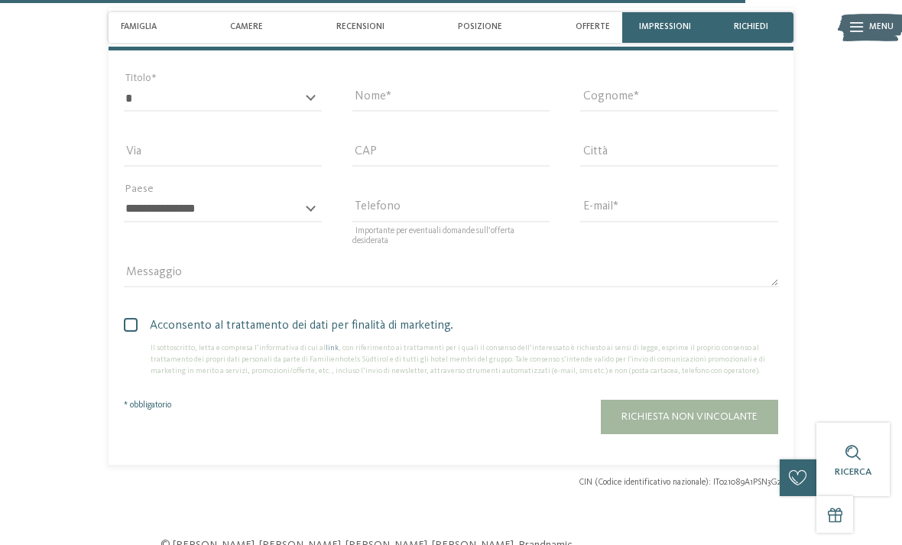
scroll to position [2915, 0]
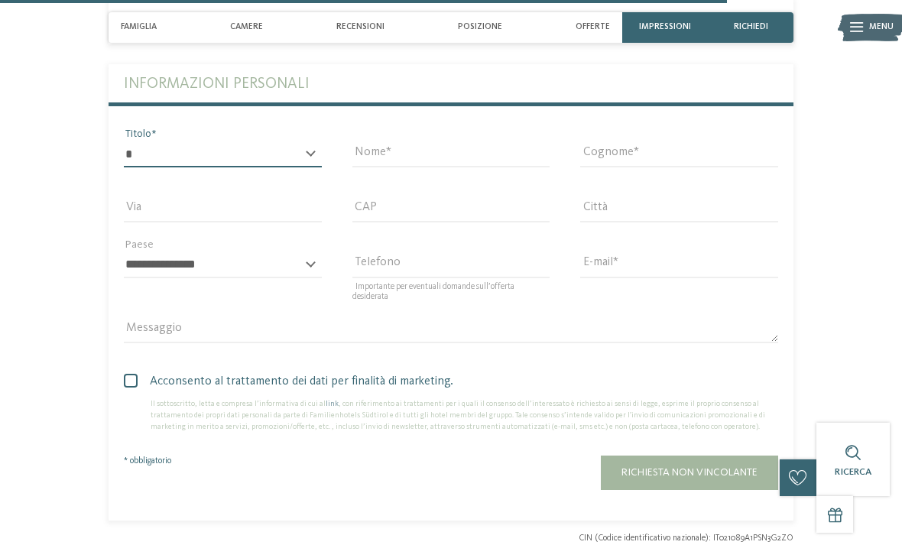
click at [304, 150] on select "* ****** ******* ******** ******" at bounding box center [223, 154] width 198 height 26
select select "*"
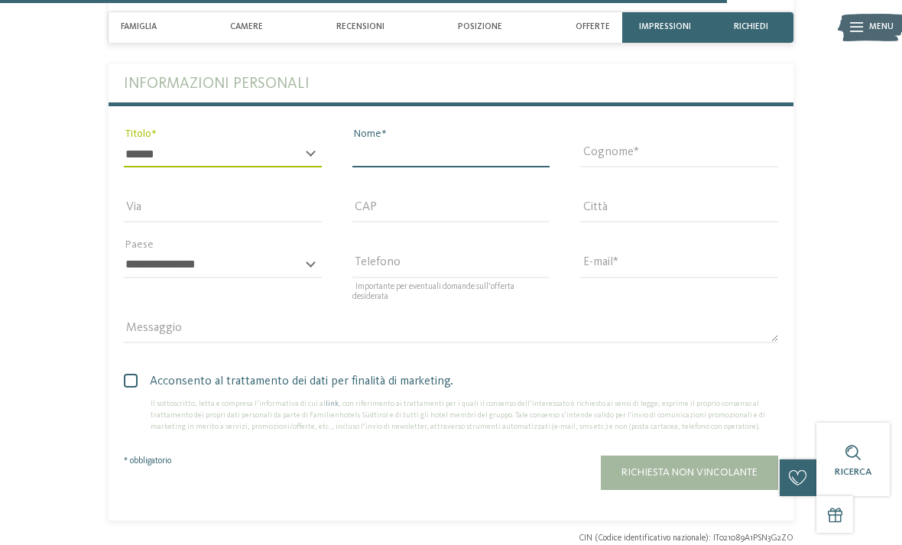
click at [466, 157] on input "Nome" at bounding box center [452, 154] width 198 height 26
type input "*****"
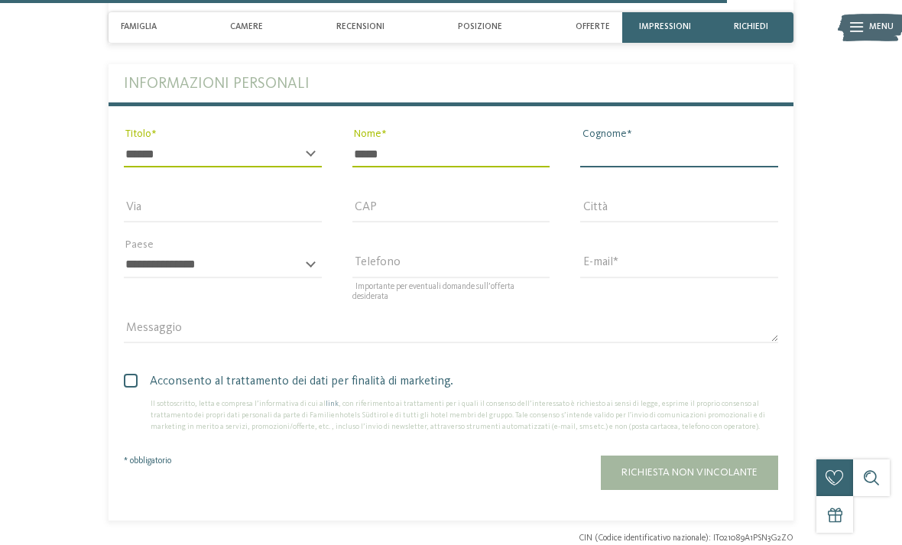
type input "**********"
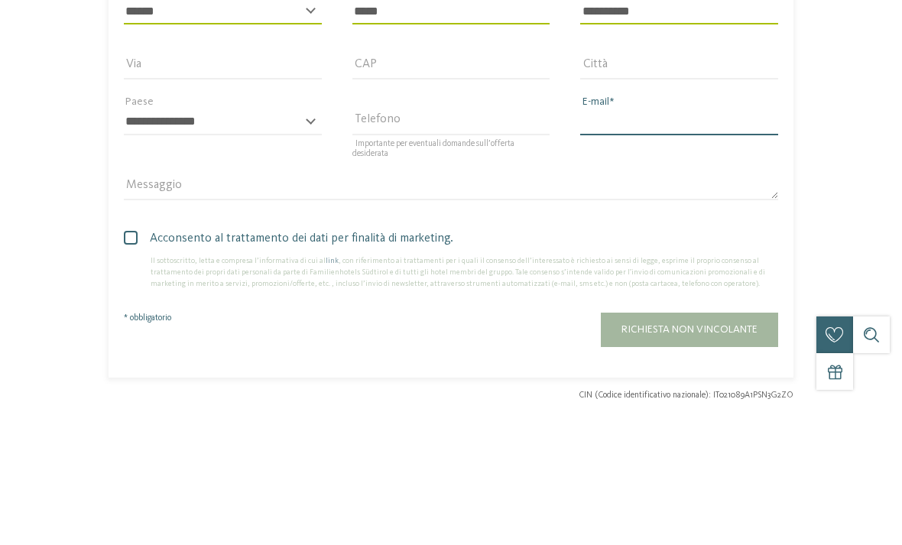
click at [659, 252] on input "E-mail" at bounding box center [679, 265] width 198 height 26
type input "**********"
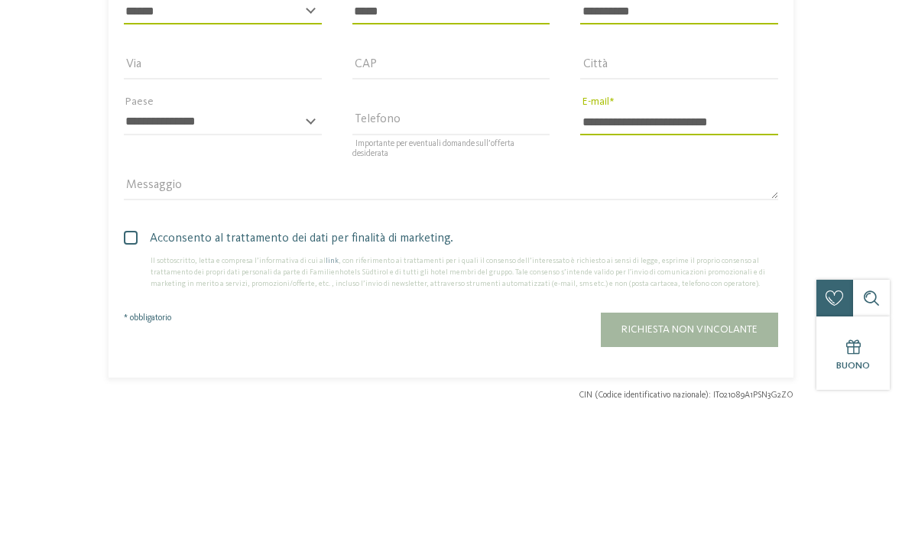
scroll to position [3058, 0]
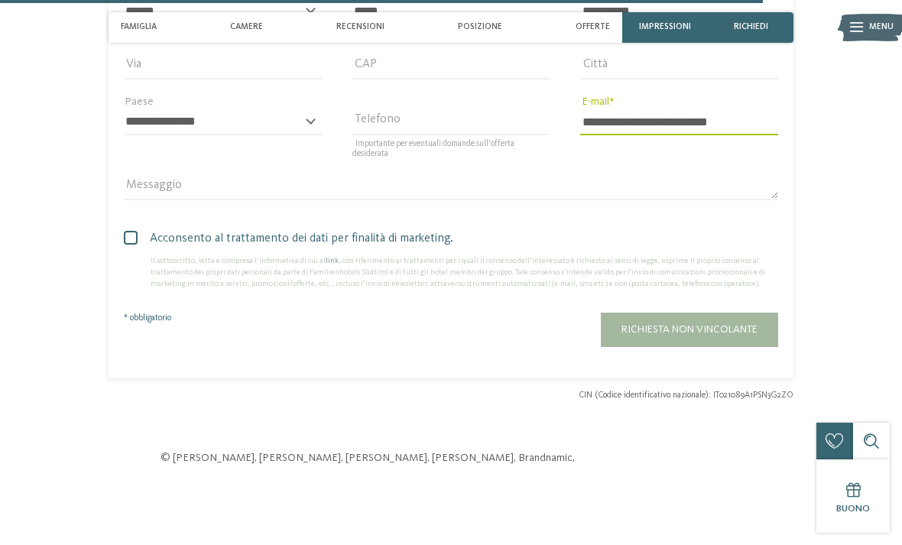
click at [683, 337] on button "Richiesta non vincolante" at bounding box center [689, 330] width 177 height 34
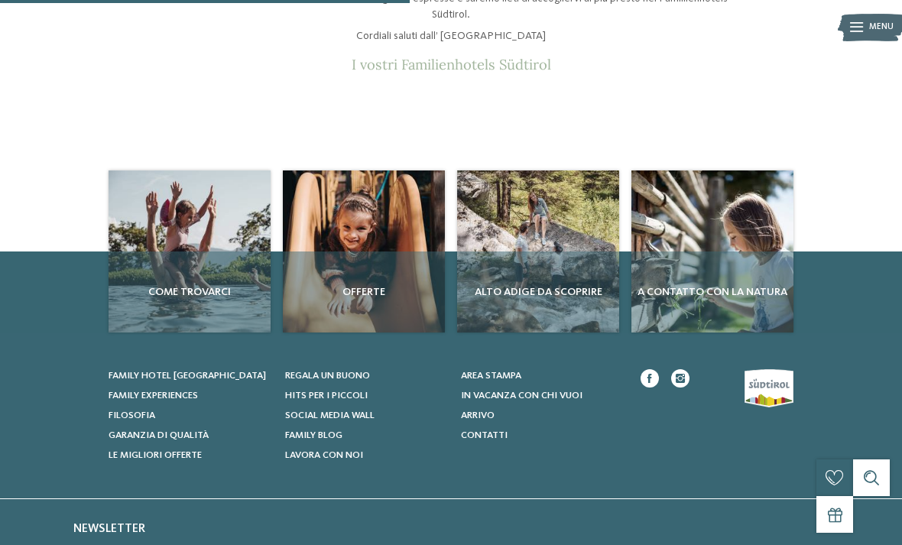
scroll to position [135, 0]
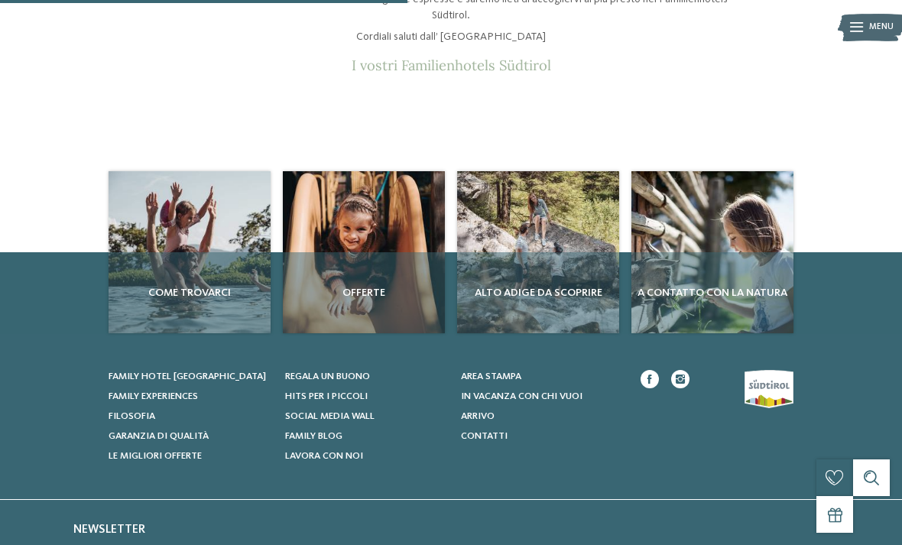
click at [220, 374] on span "Family hotel [GEOGRAPHIC_DATA]" at bounding box center [188, 377] width 158 height 10
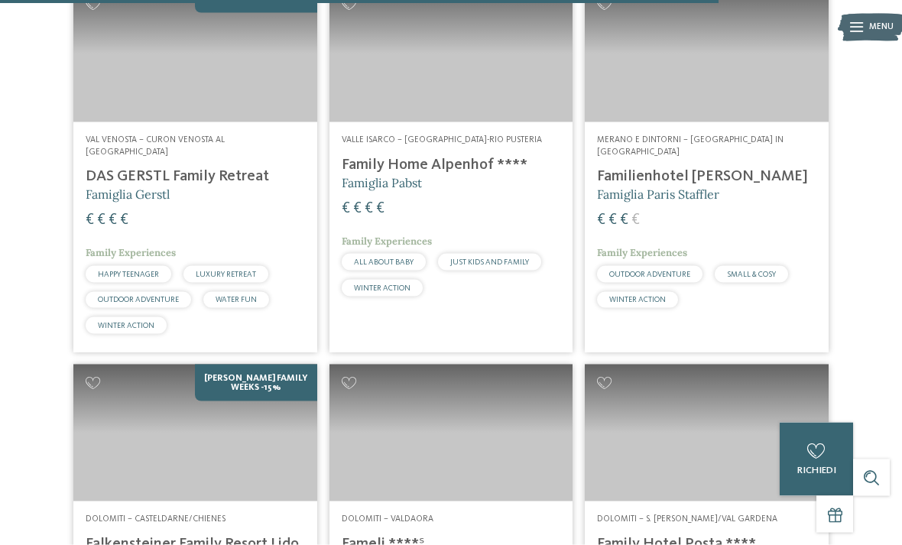
scroll to position [3084, 0]
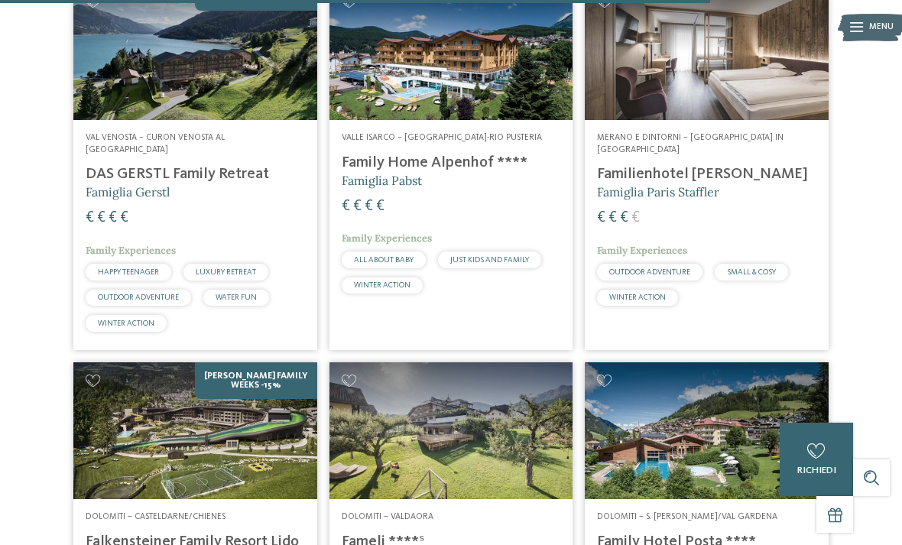
click at [690, 165] on h4 "Familienhotel [PERSON_NAME]" at bounding box center [706, 174] width 219 height 18
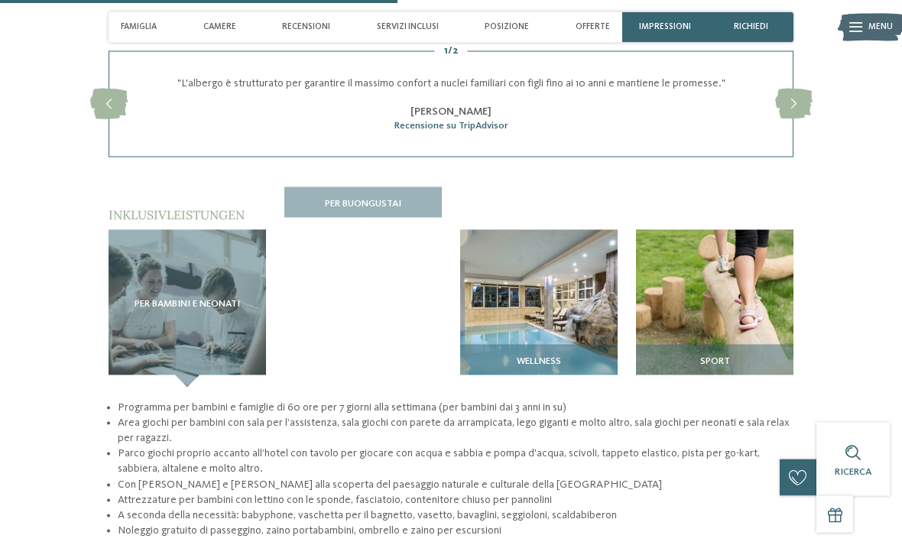
scroll to position [1764, 0]
